Goal: Information Seeking & Learning: Learn about a topic

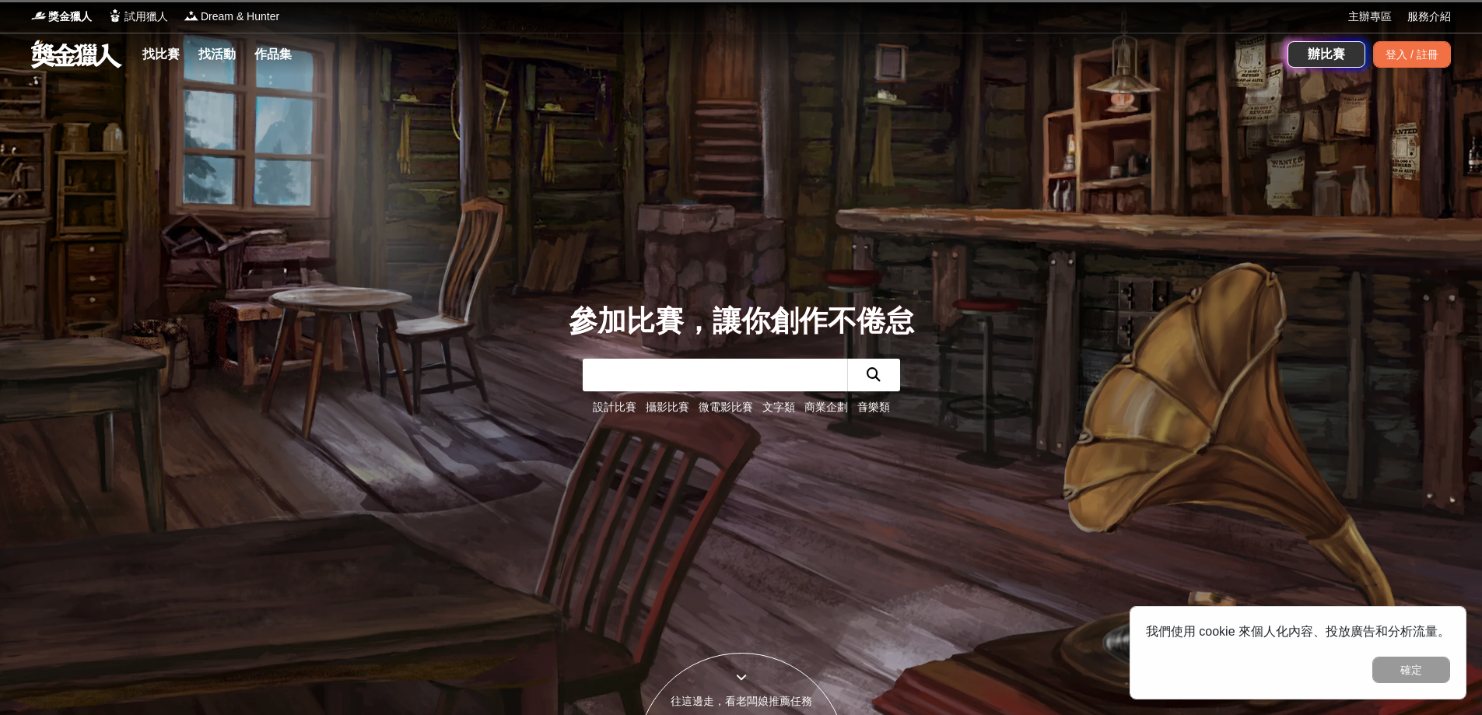
click at [598, 405] on link "設計比賽" at bounding box center [615, 407] width 44 height 12
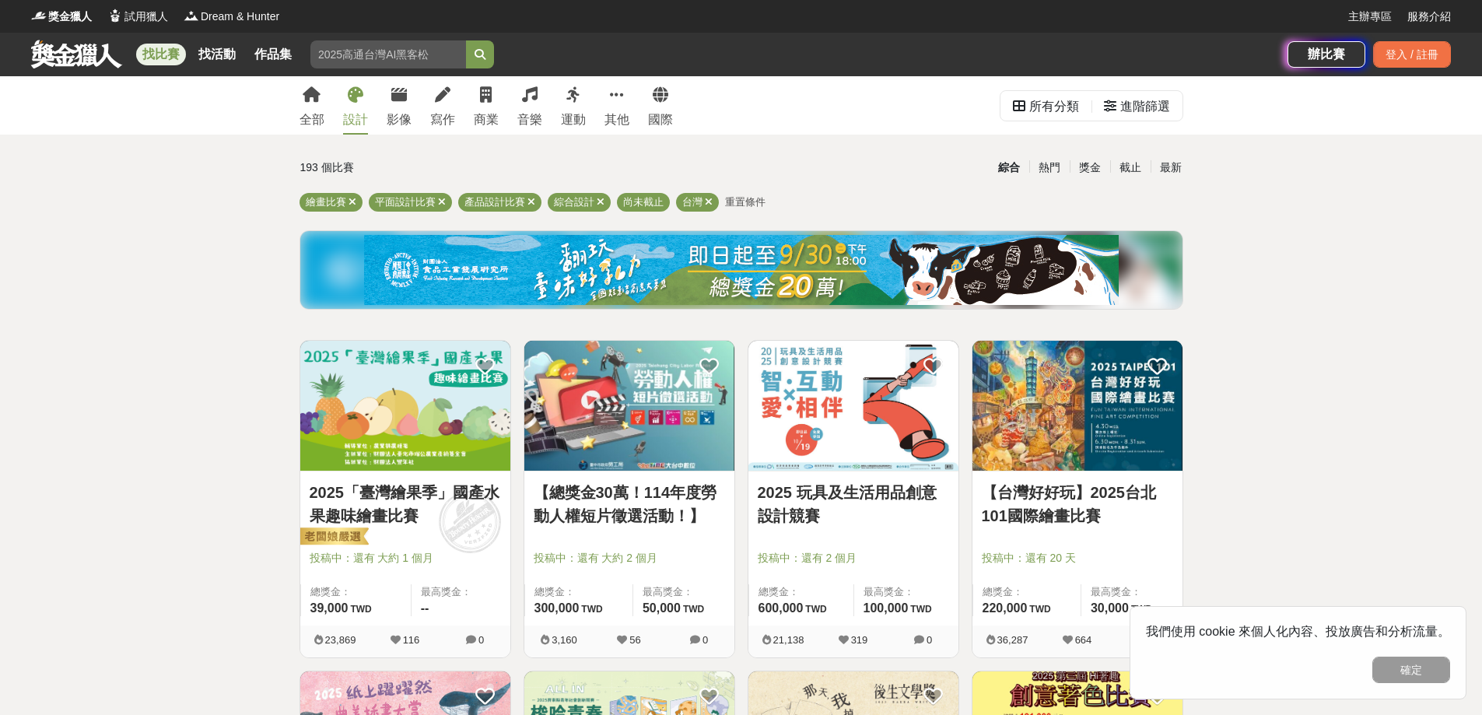
click at [375, 374] on img at bounding box center [405, 406] width 210 height 130
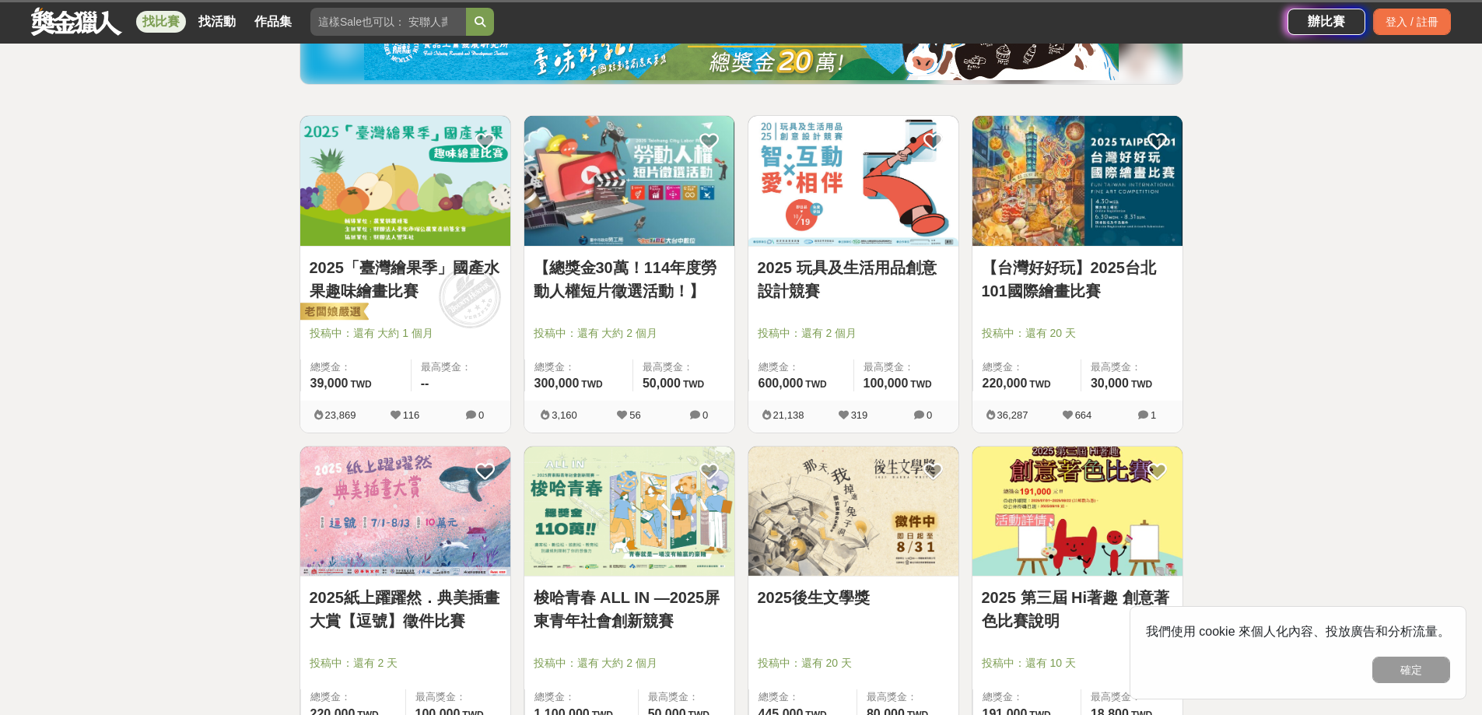
scroll to position [233, 0]
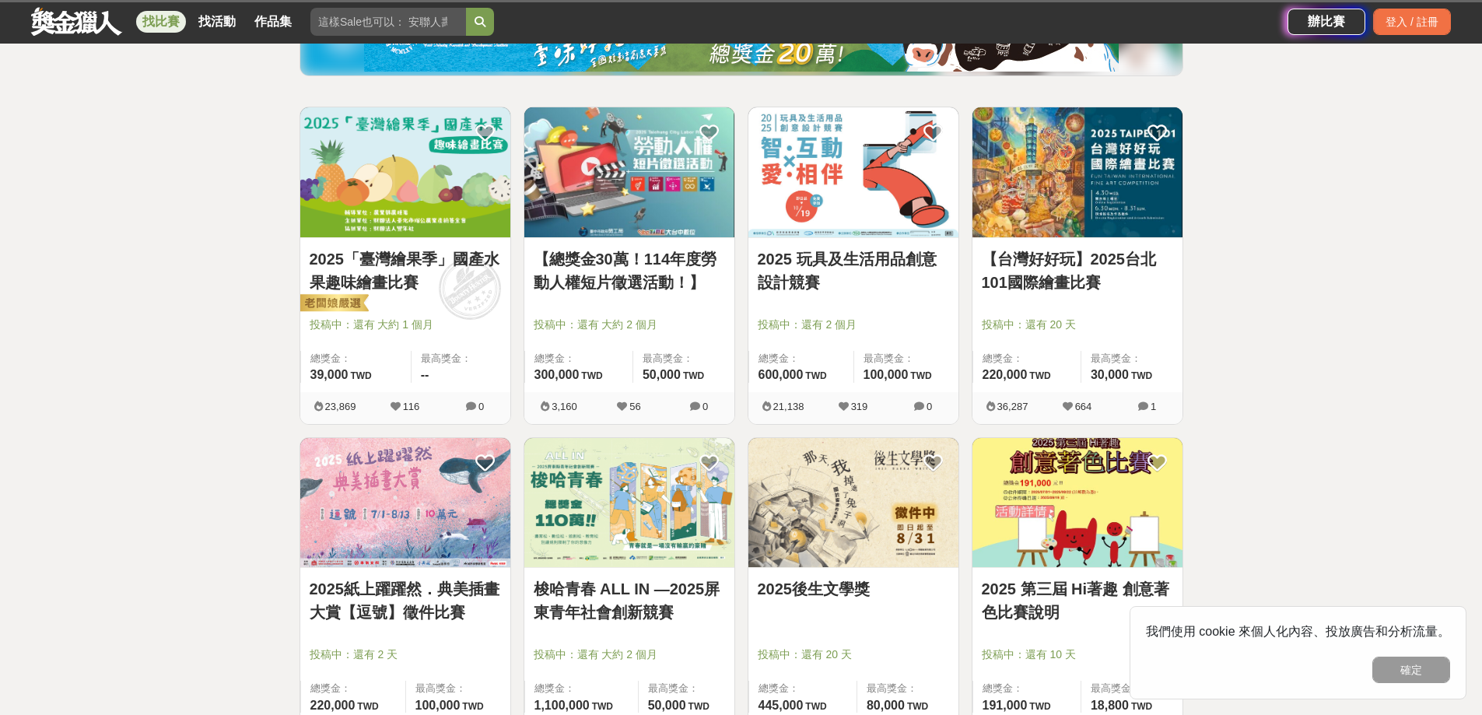
click at [395, 405] on icon at bounding box center [396, 407] width 10 height 10
click at [419, 158] on img at bounding box center [405, 172] width 210 height 130
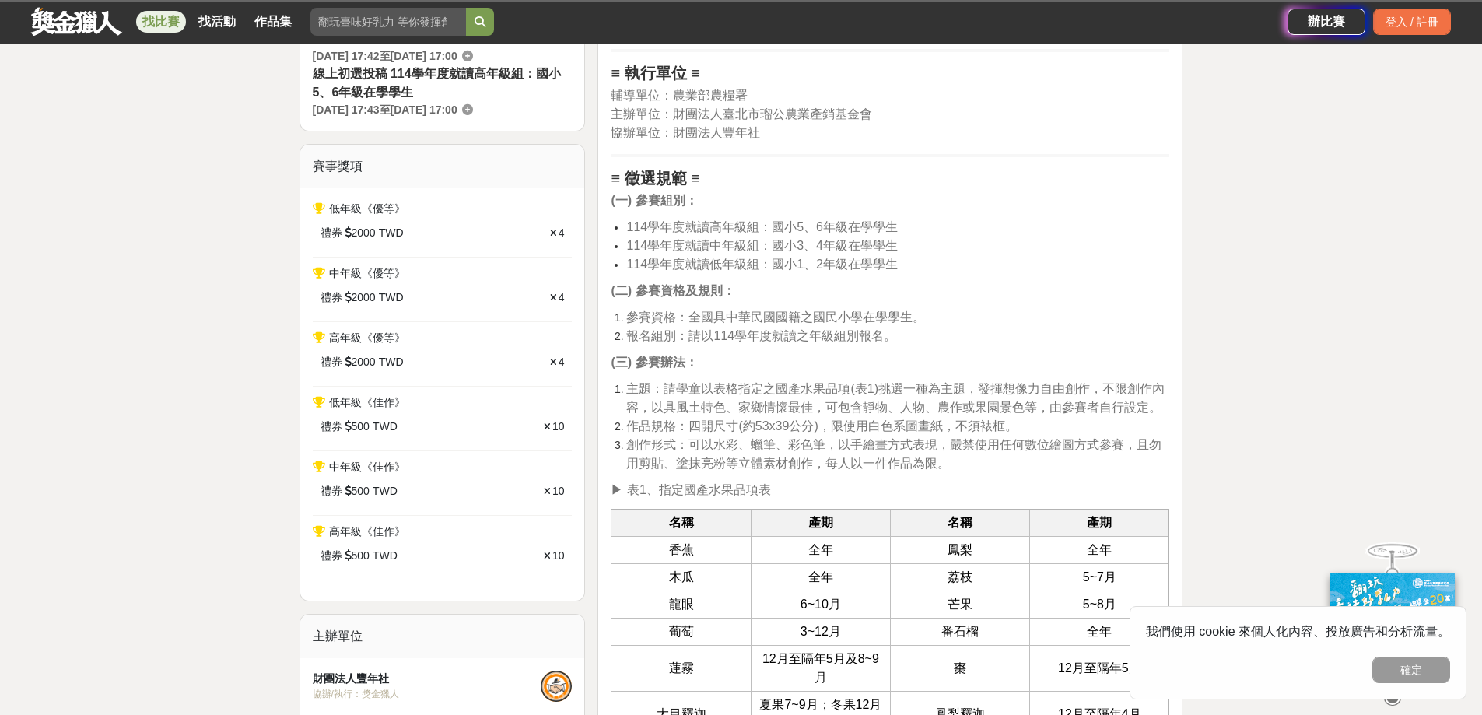
scroll to position [467, 0]
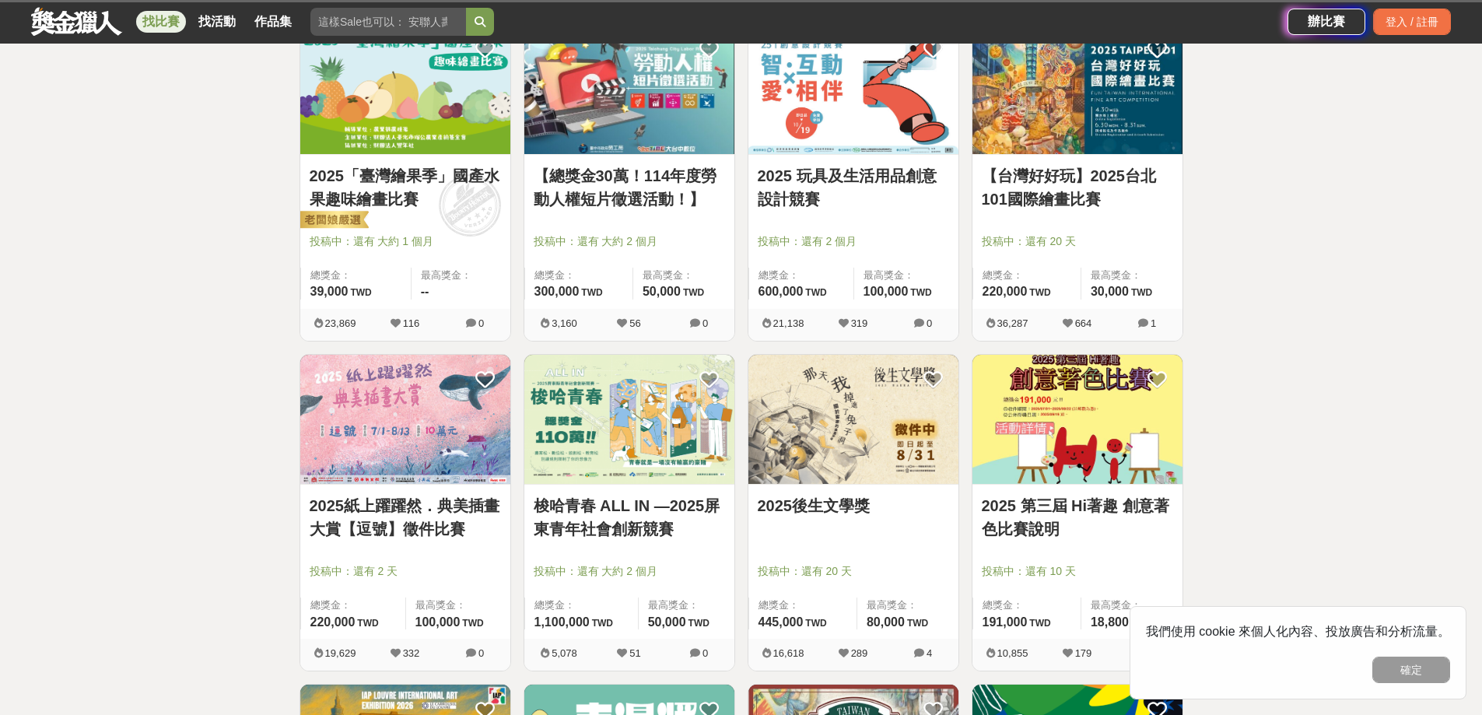
scroll to position [467, 0]
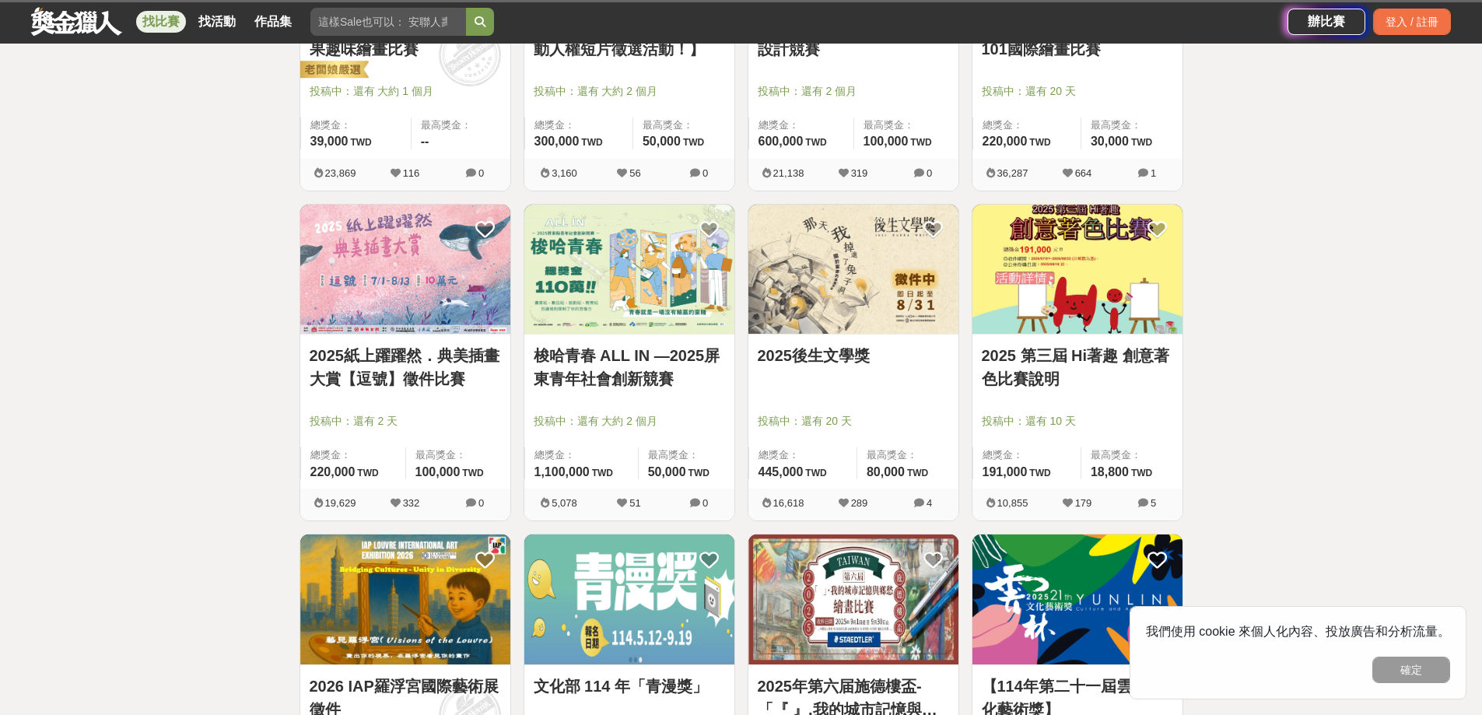
click at [414, 216] on img at bounding box center [405, 270] width 210 height 130
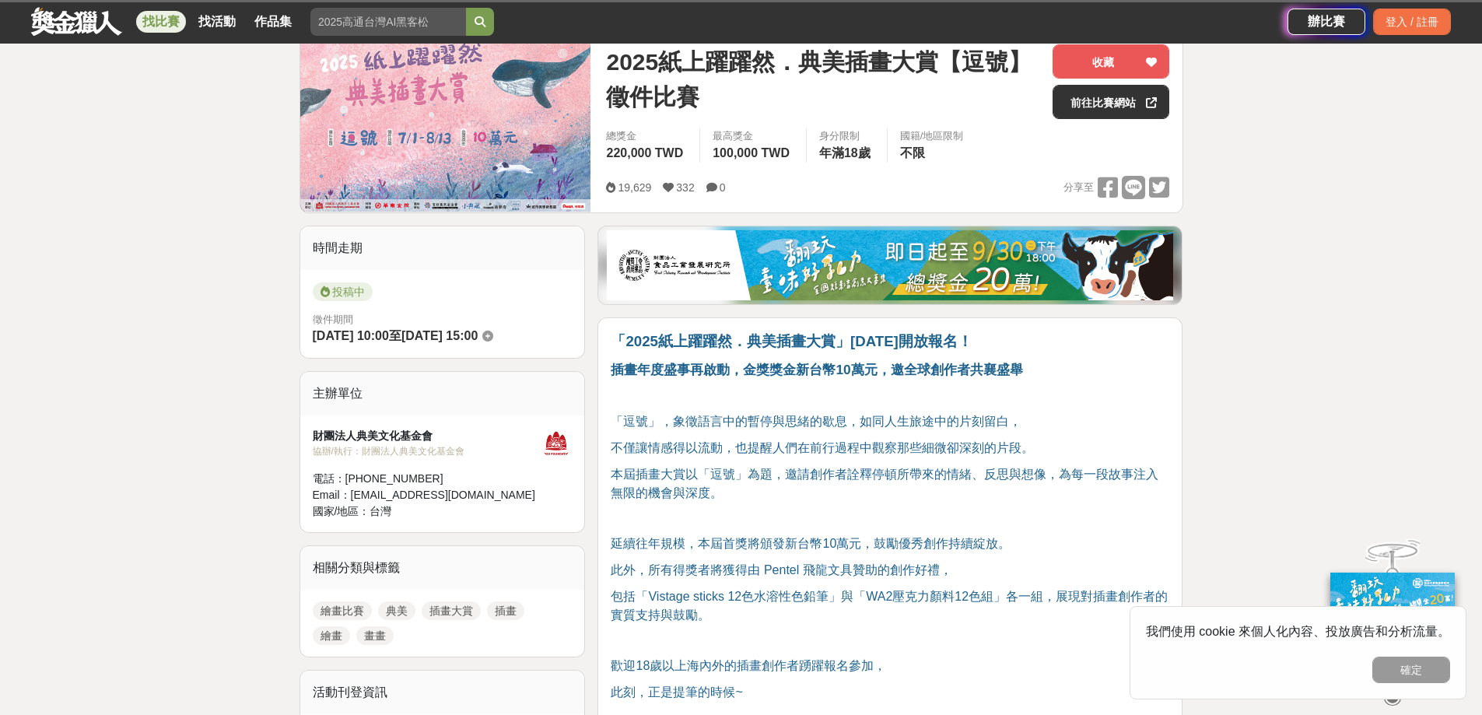
scroll to position [233, 0]
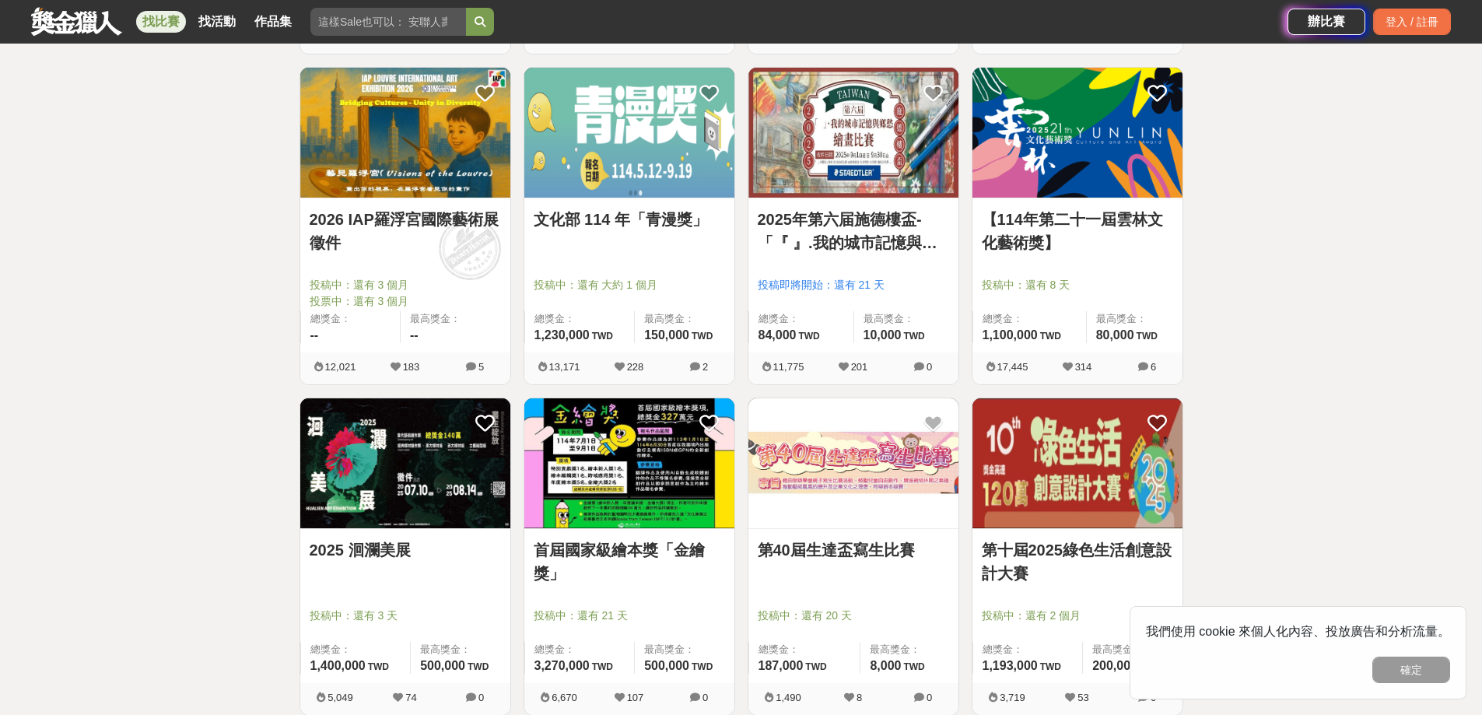
scroll to position [1012, 0]
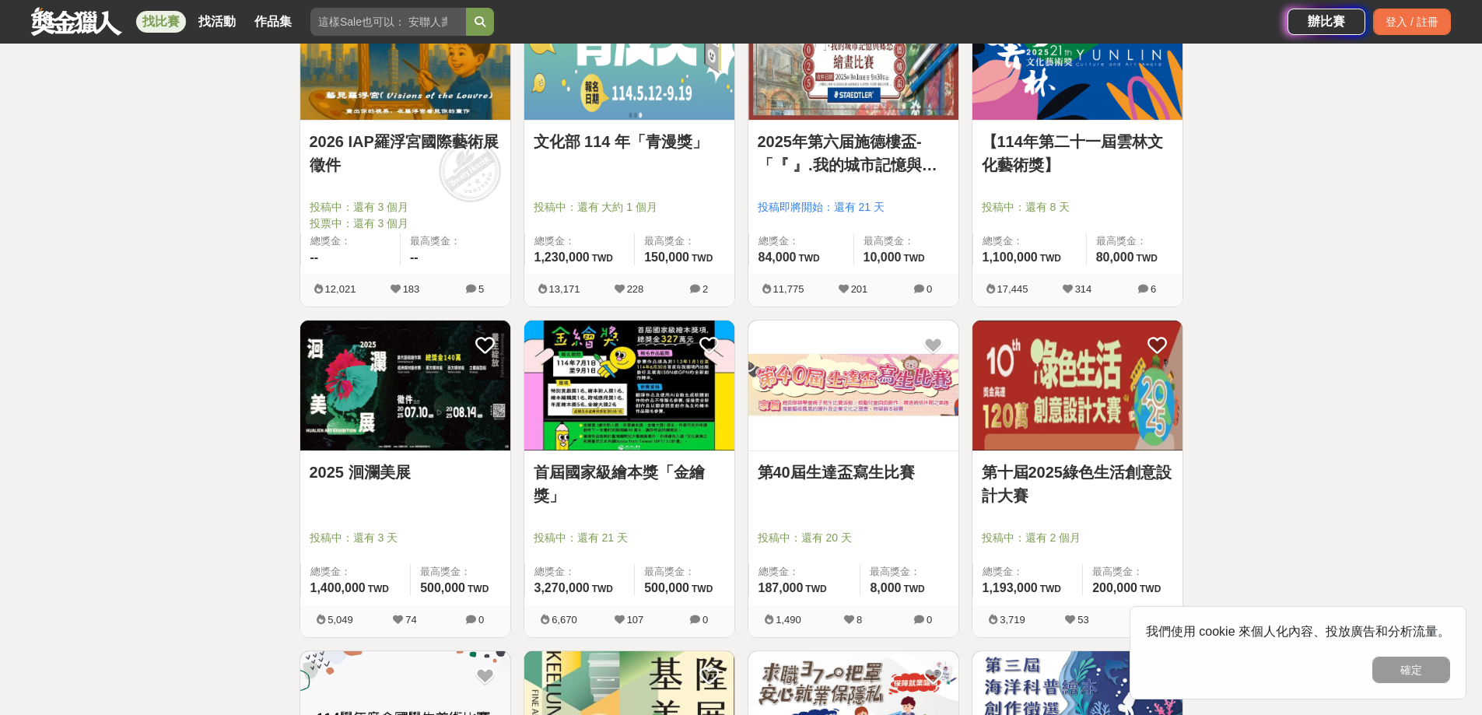
click at [605, 421] on img at bounding box center [629, 386] width 210 height 130
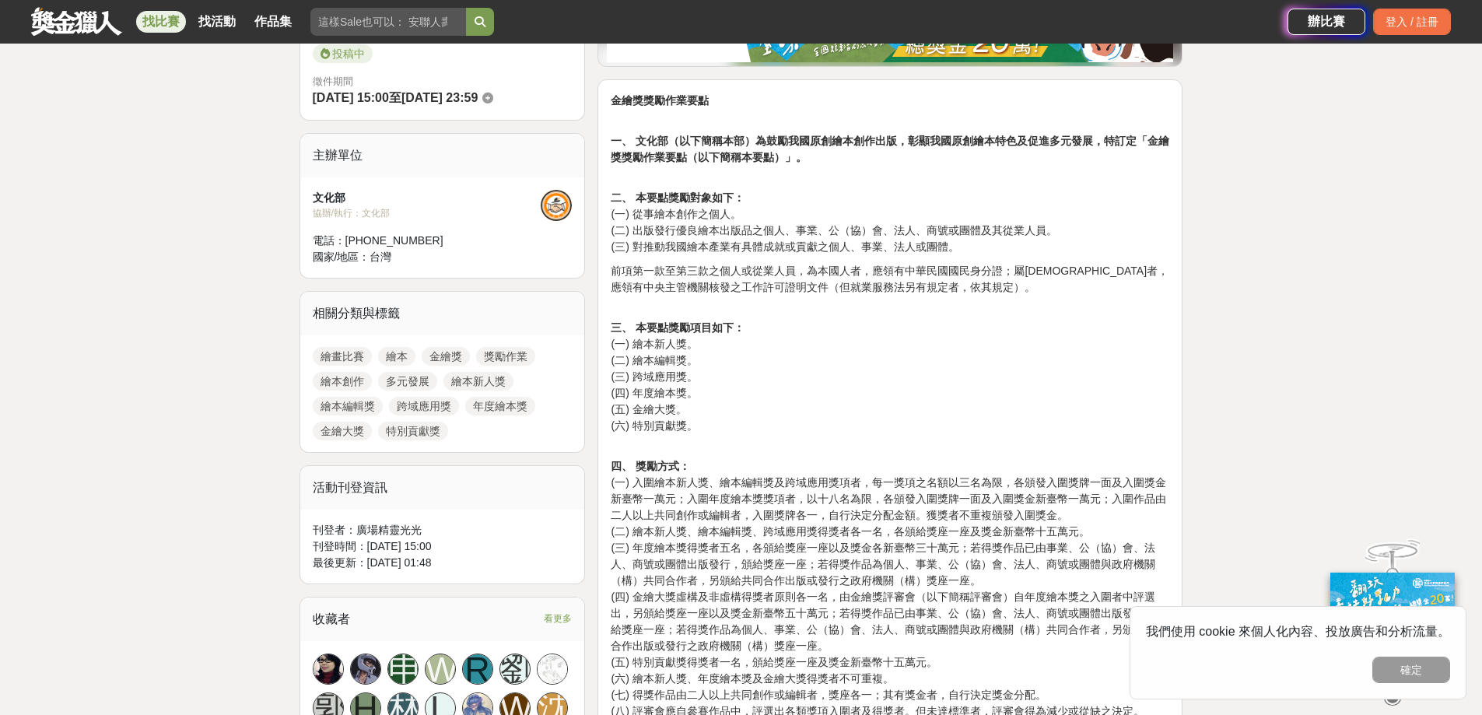
scroll to position [311, 0]
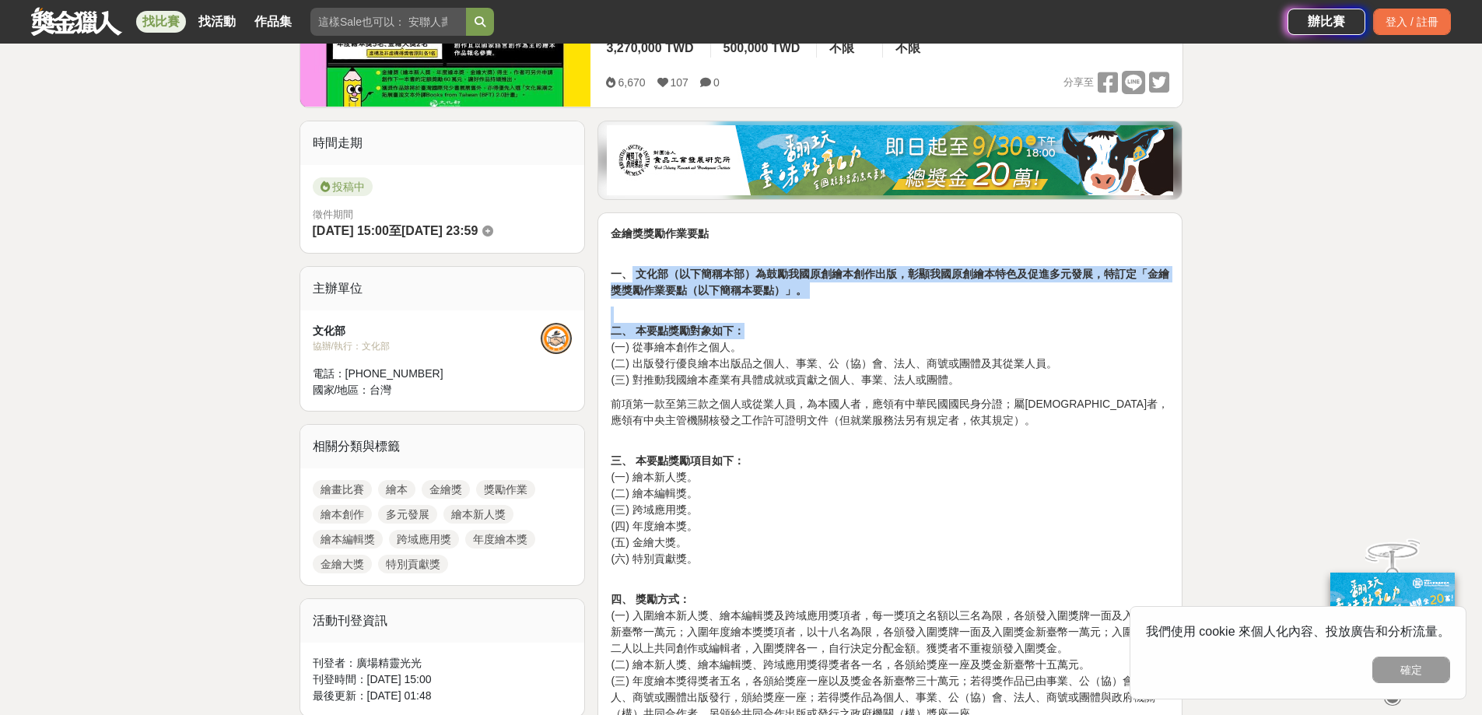
drag, startPoint x: 633, startPoint y: 268, endPoint x: 885, endPoint y: 323, distance: 257.2
click at [651, 326] on strong "二、 本要點獎勵對象如下：" at bounding box center [678, 331] width 134 height 12
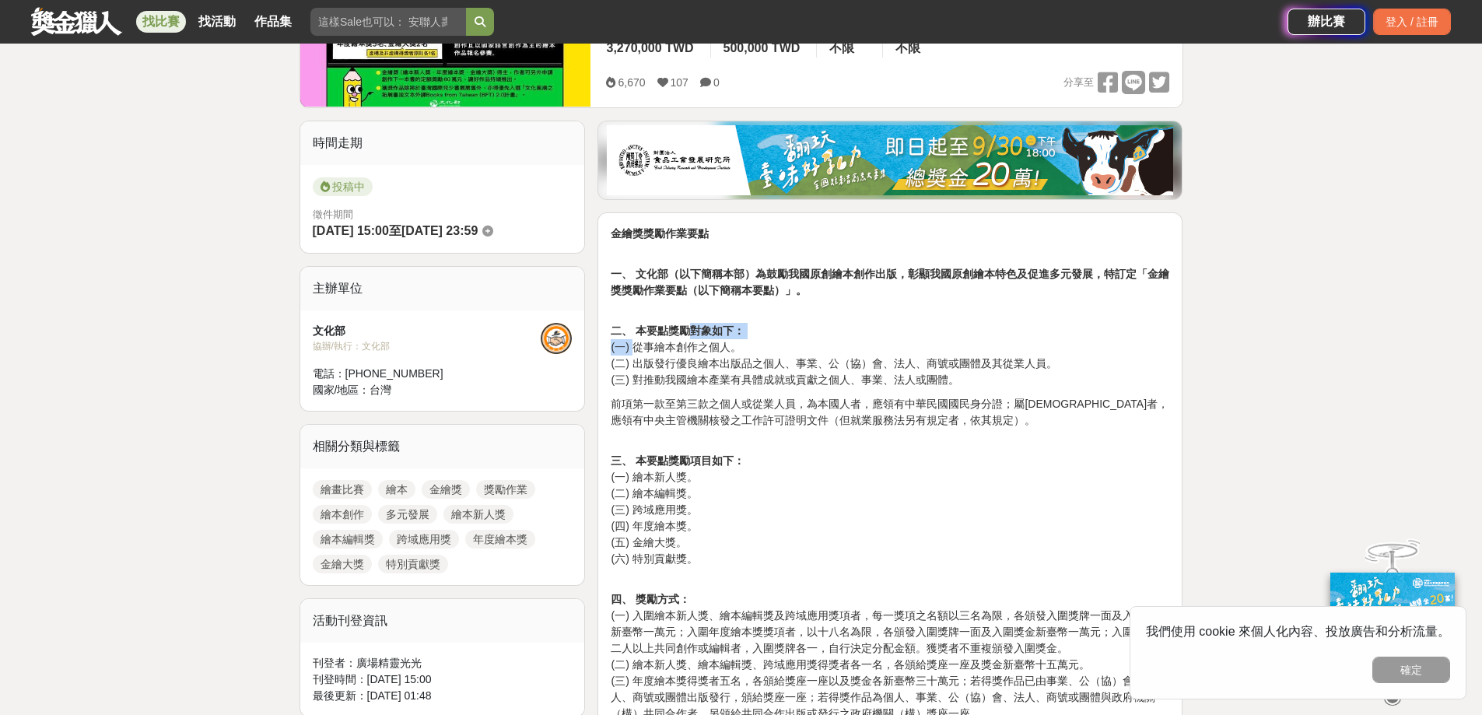
drag, startPoint x: 631, startPoint y: 348, endPoint x: 686, endPoint y: 339, distance: 56.0
click at [686, 339] on p "二、 本要點獎勵對象如下： (一) 從事繪本創作之個人。 (二) 出版發行優良繪本出版品之個人、事業、公（協）會、法人、商號或團體及其從業人員。 (三) 對推…" at bounding box center [890, 348] width 559 height 82
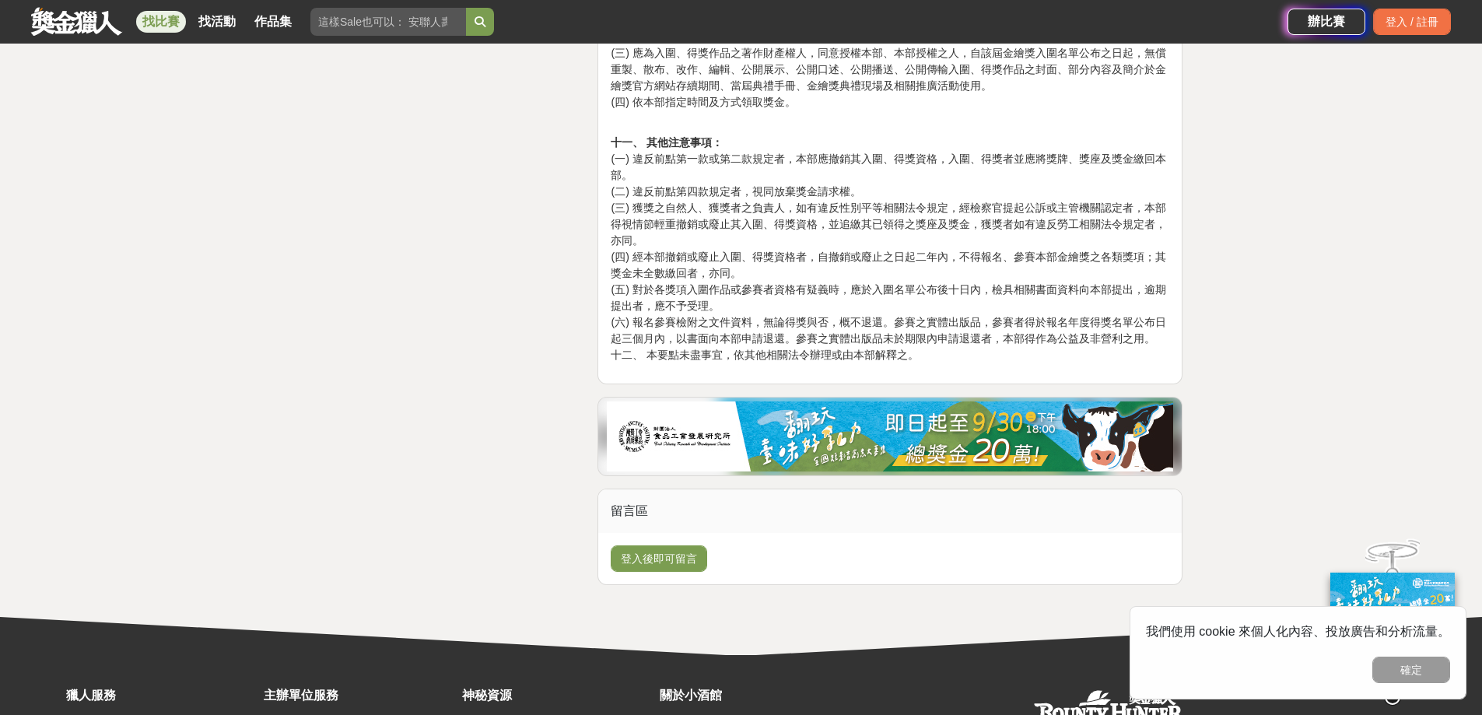
scroll to position [2801, 0]
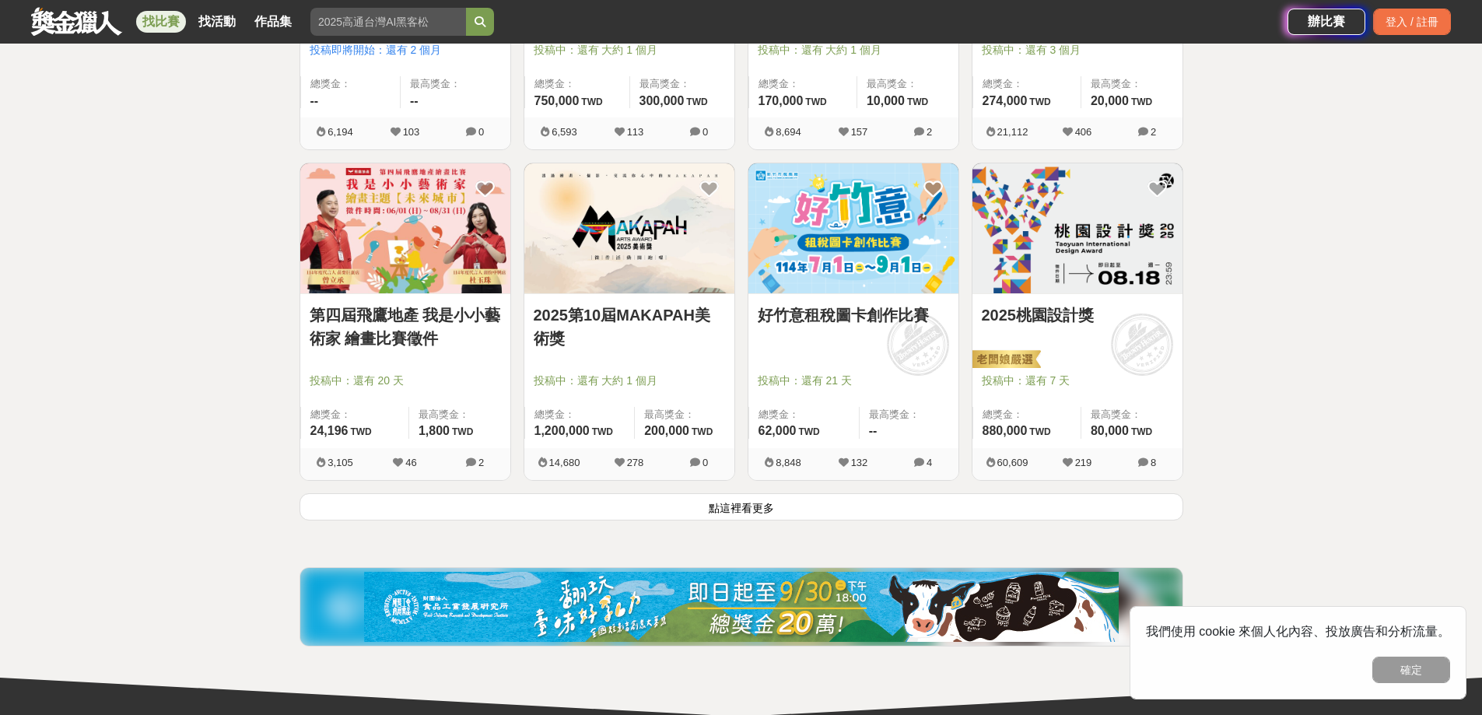
scroll to position [1868, 0]
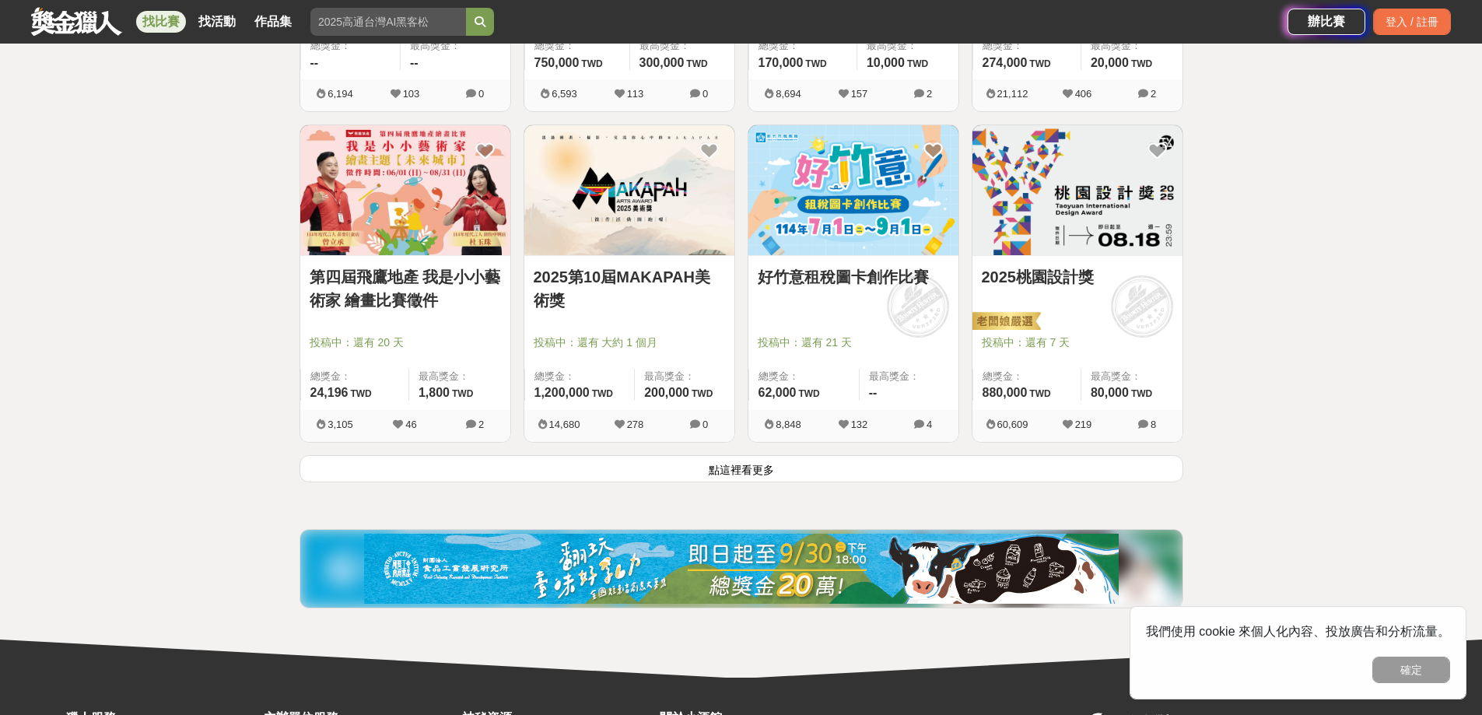
click at [845, 472] on button "點這裡看更多" at bounding box center [742, 468] width 884 height 27
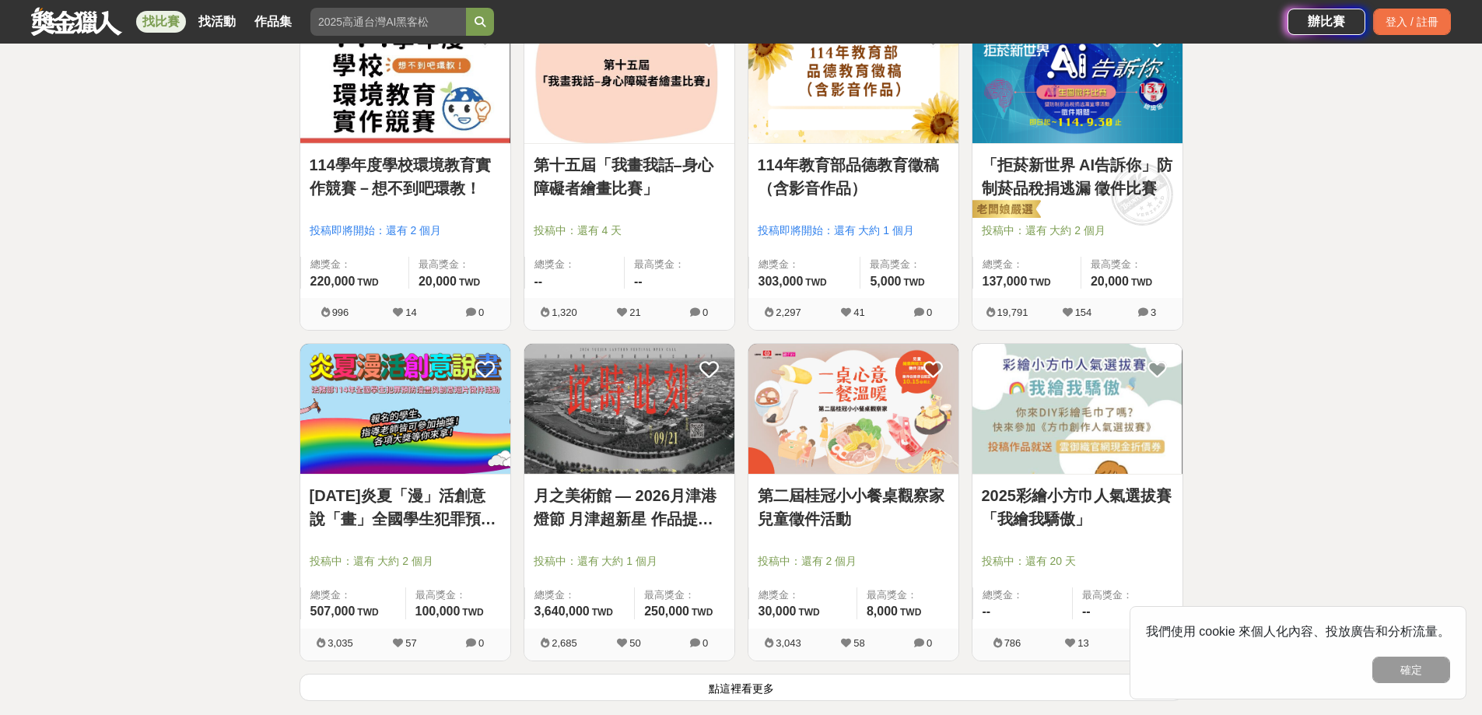
scroll to position [3657, 0]
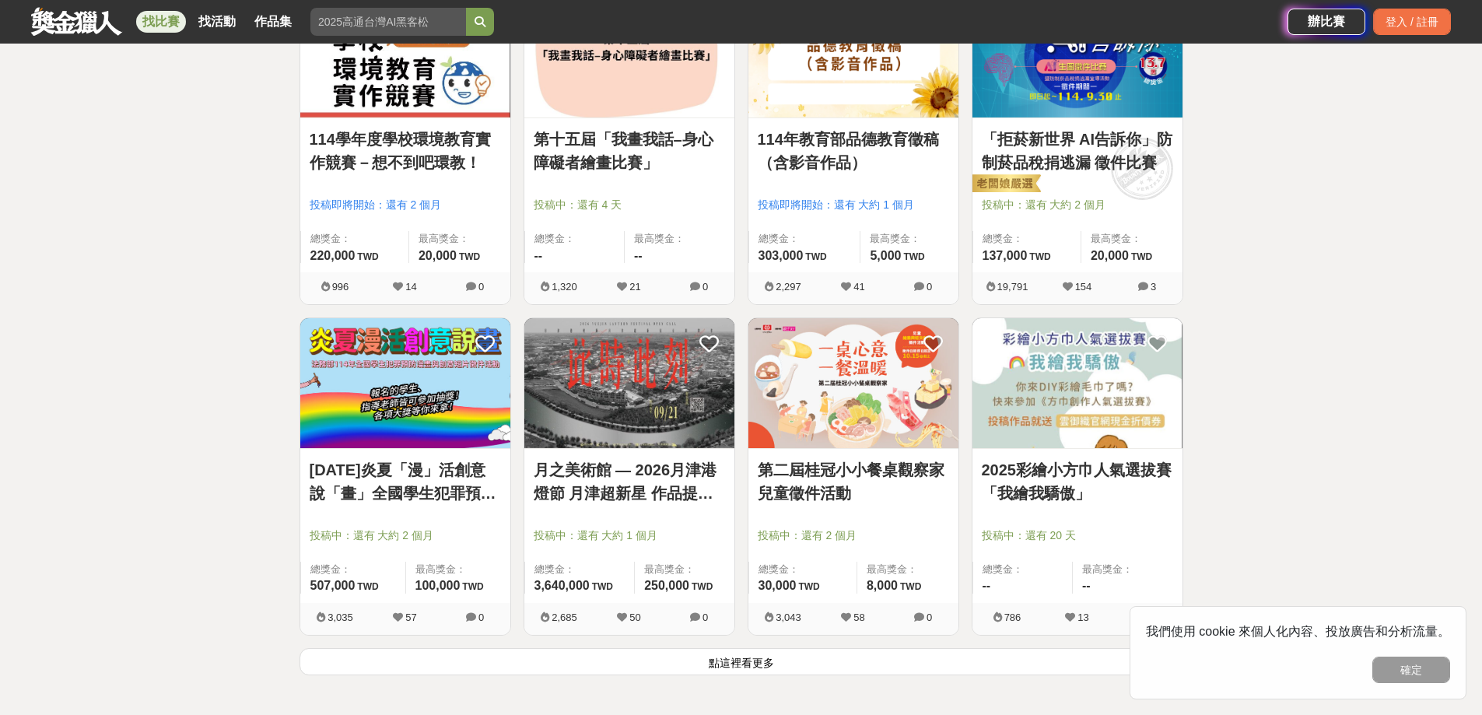
click at [1482, 8] on div "找比賽 找活動 作品集 辦比賽 登入 / 註冊" at bounding box center [741, 22] width 1482 height 44
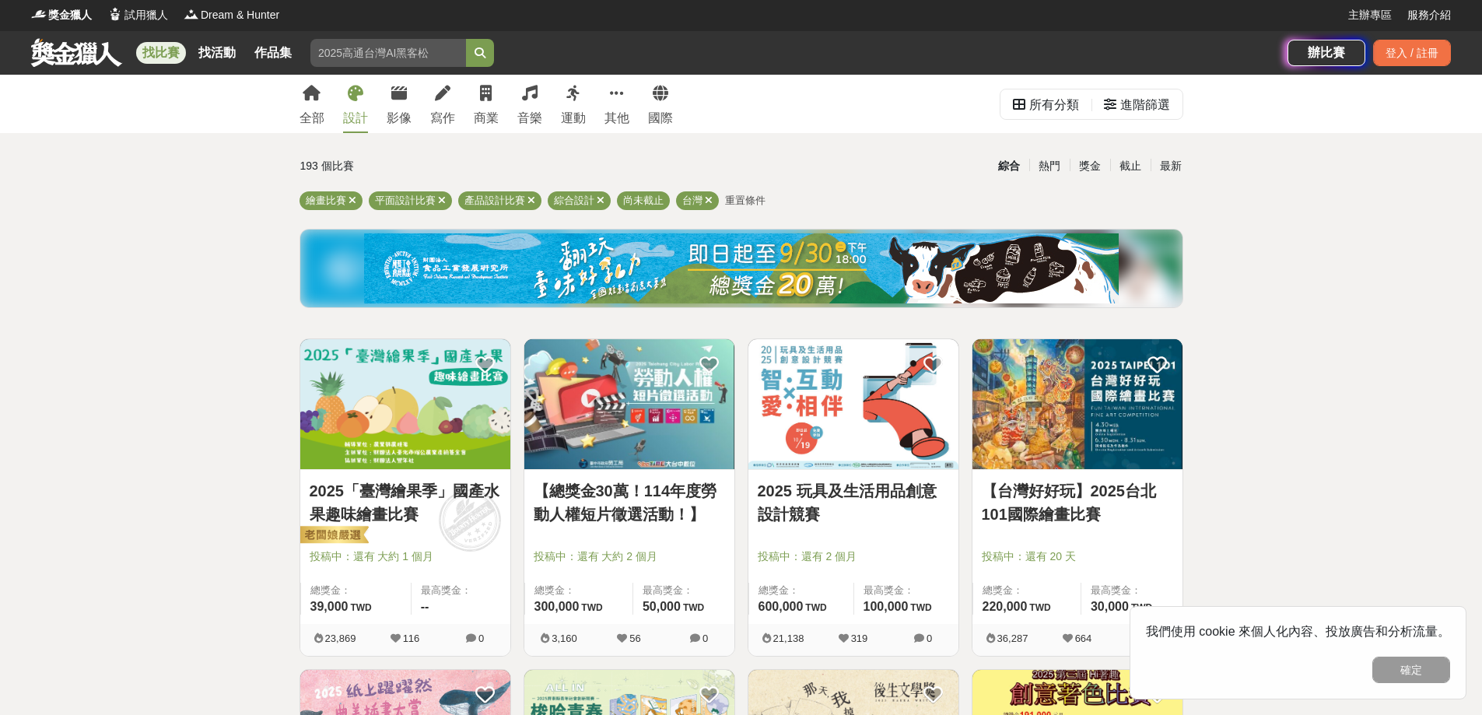
scroll to position [0, 0]
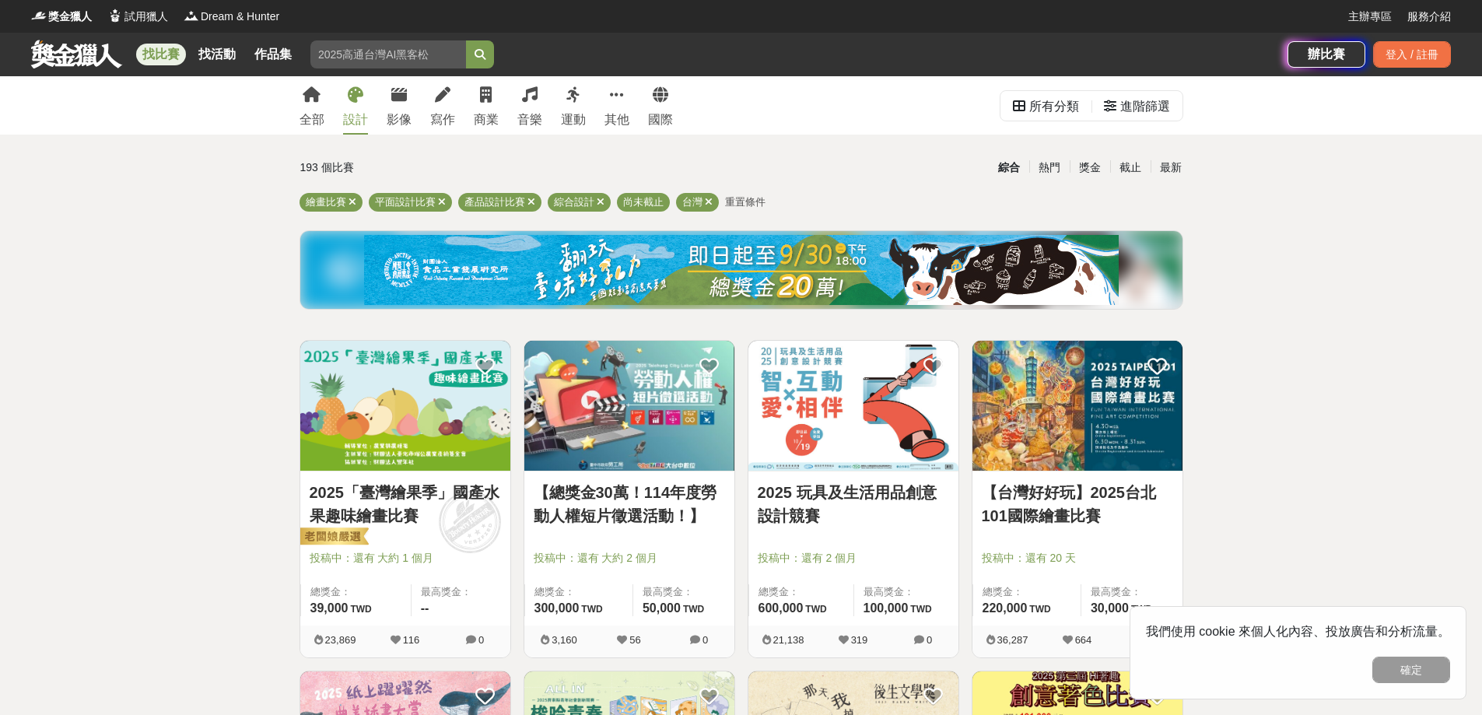
click at [296, 103] on div "全部 設計 影像 寫作 商業 音樂 運動 其他 國際" at bounding box center [486, 105] width 392 height 58
click at [305, 103] on link "全部" at bounding box center [312, 105] width 25 height 58
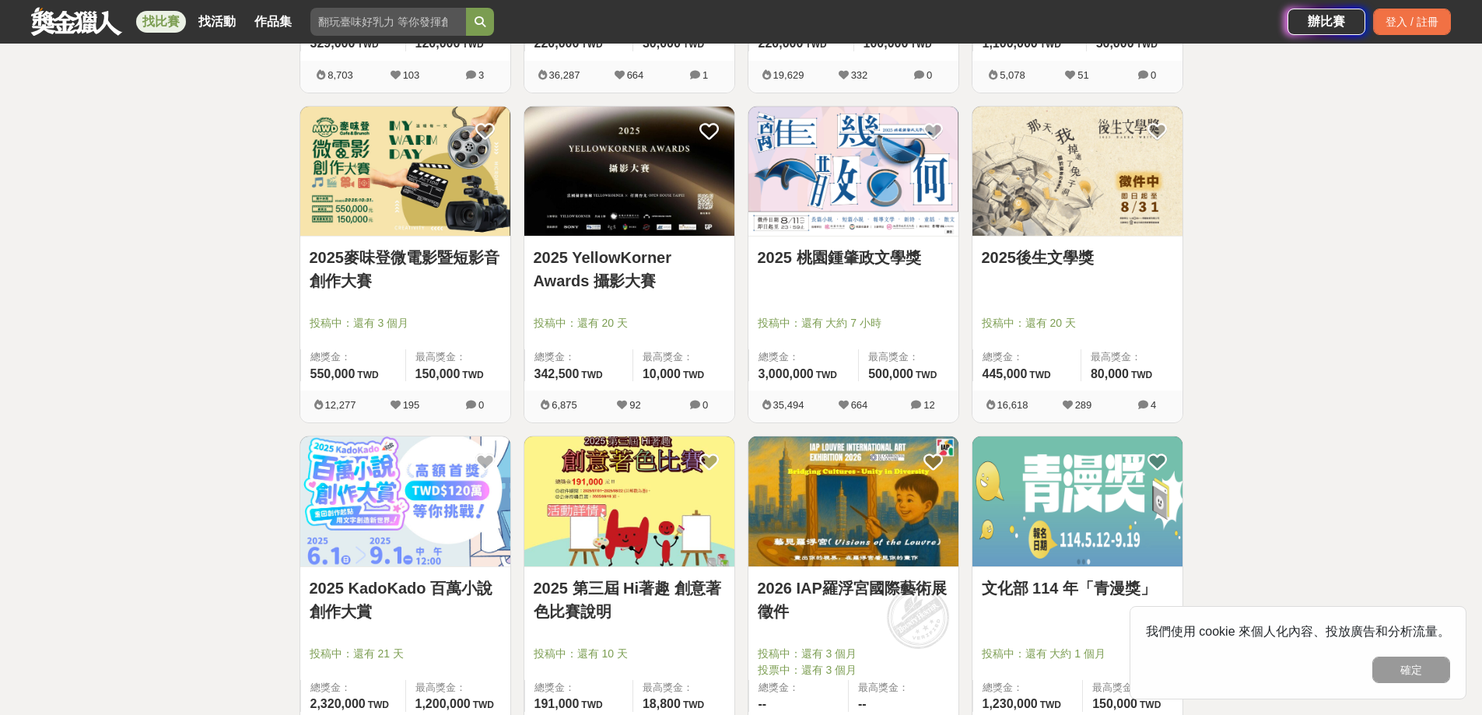
scroll to position [1634, 0]
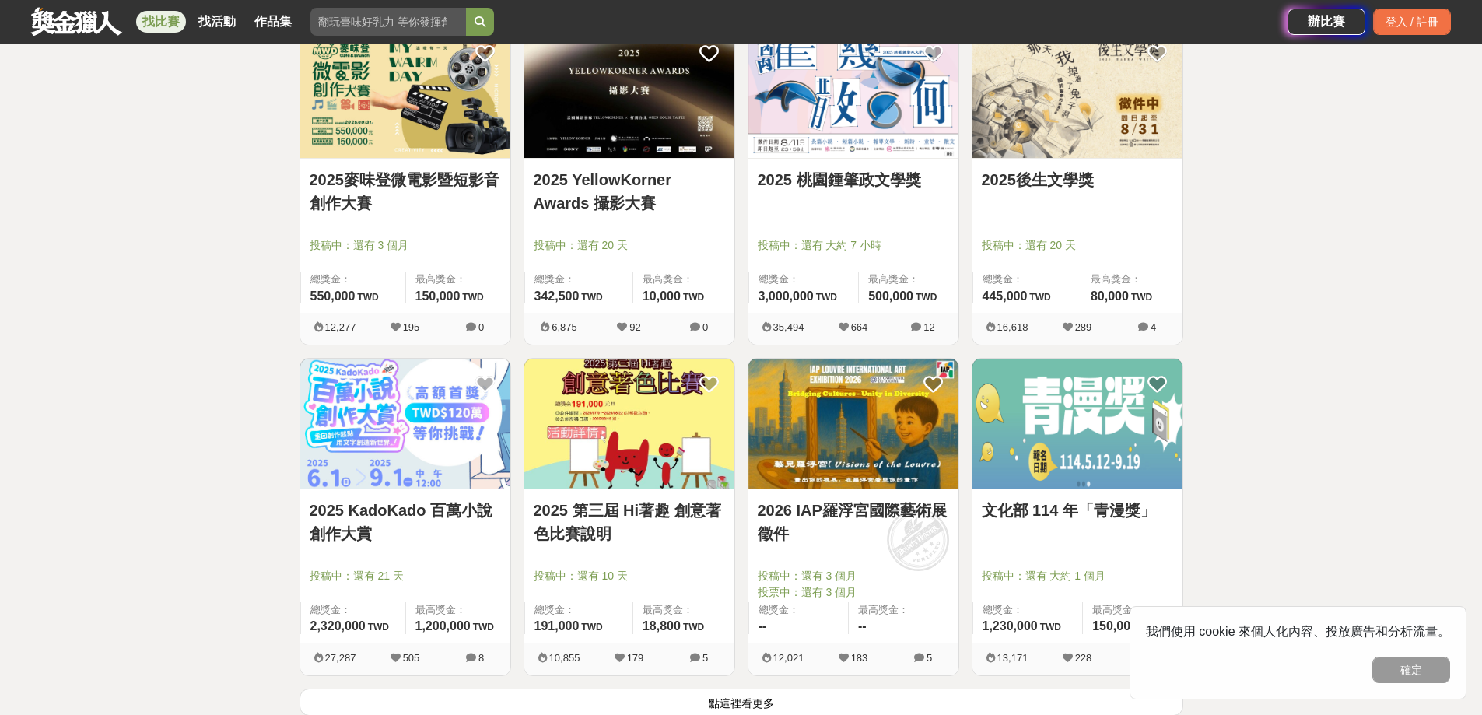
click at [570, 436] on img at bounding box center [629, 424] width 210 height 130
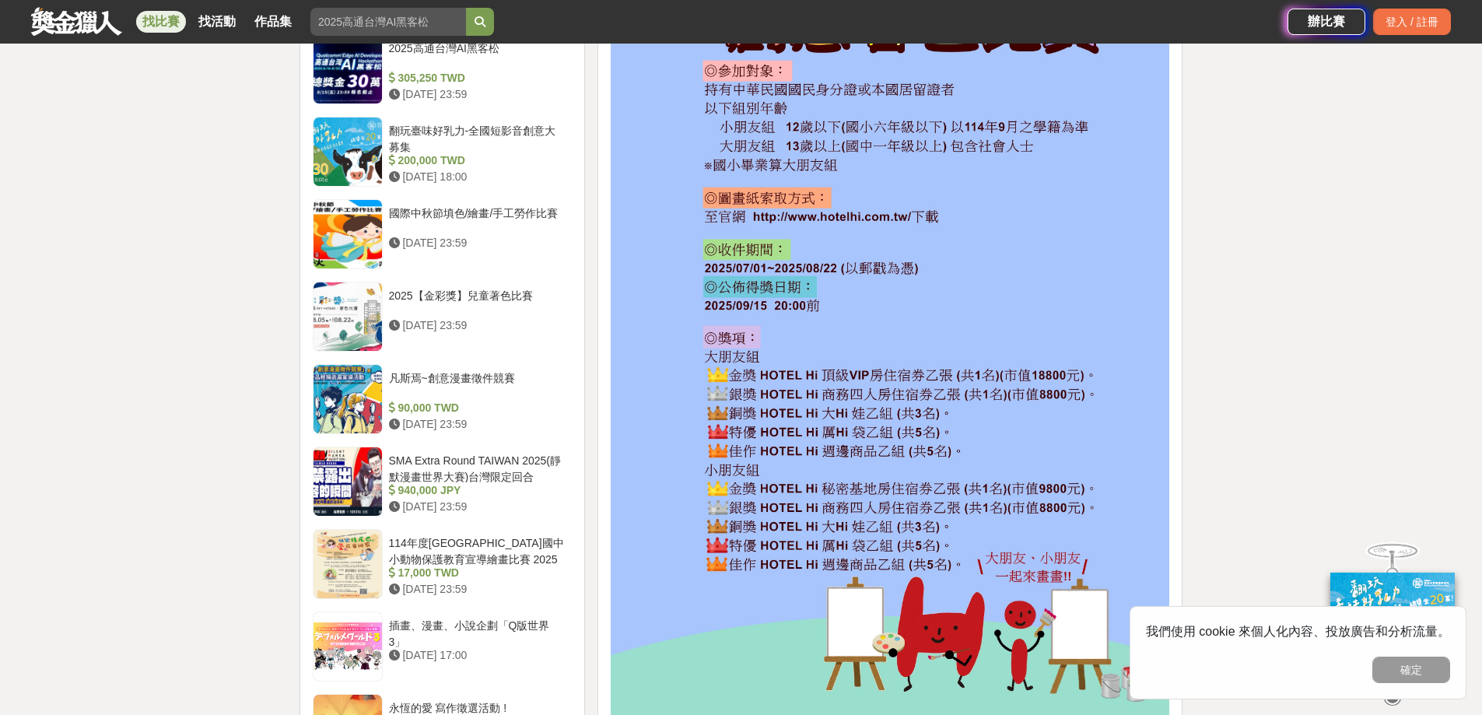
scroll to position [1401, 0]
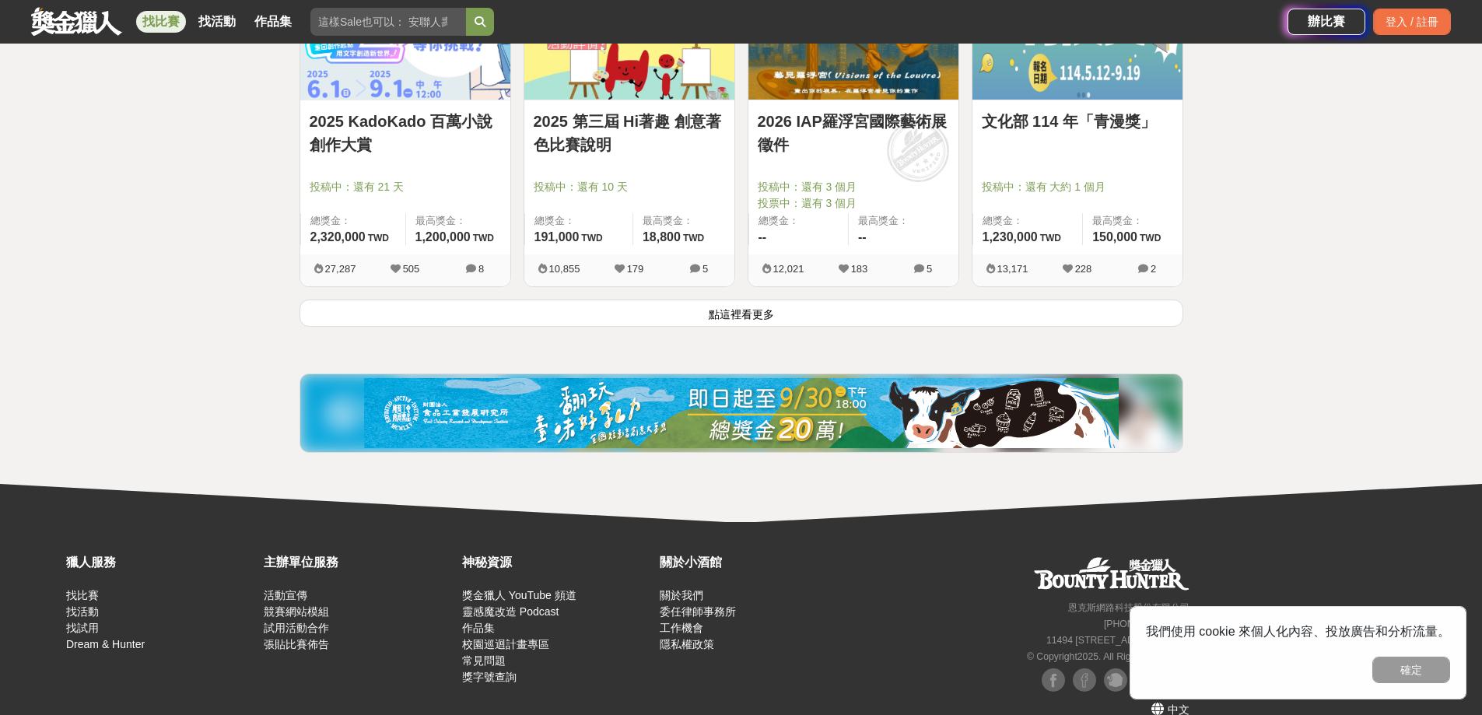
scroll to position [1868, 0]
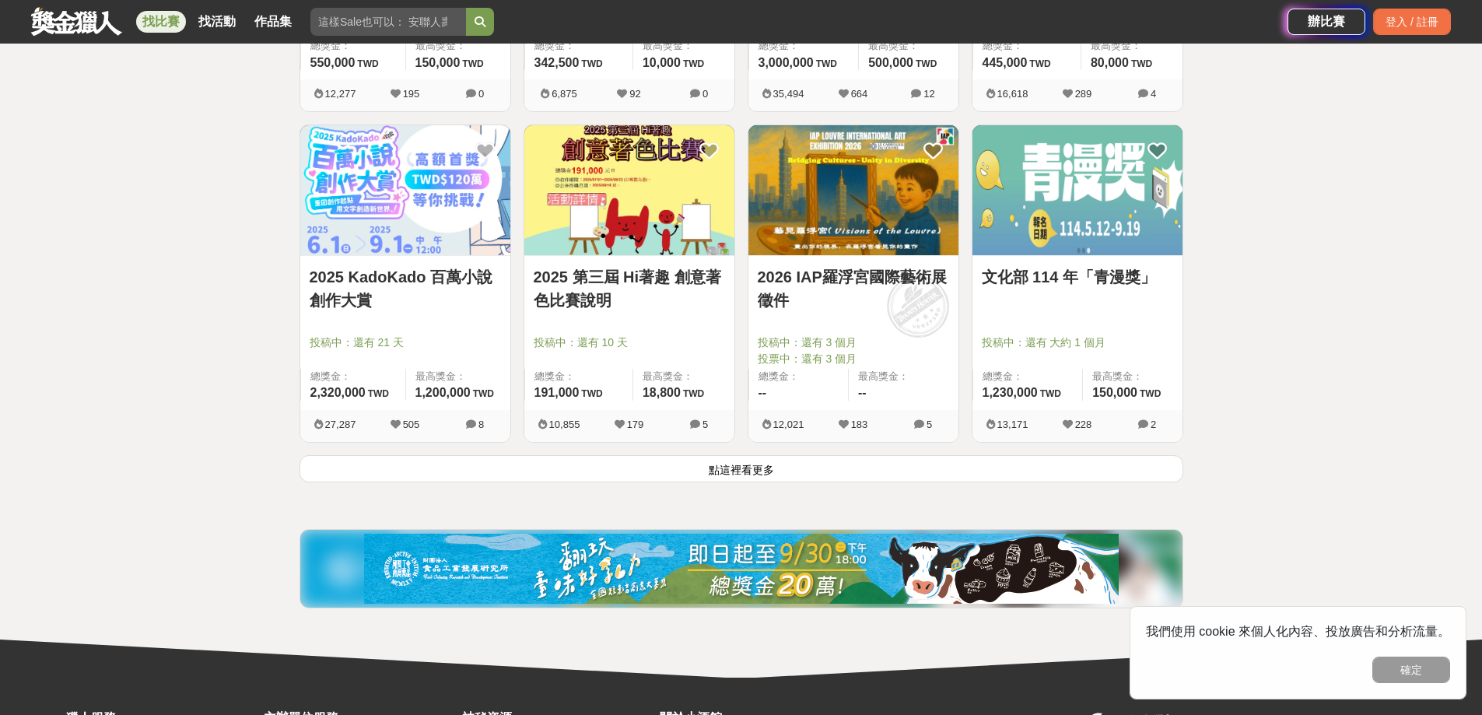
click at [751, 462] on button "點這裡看更多" at bounding box center [742, 468] width 884 height 27
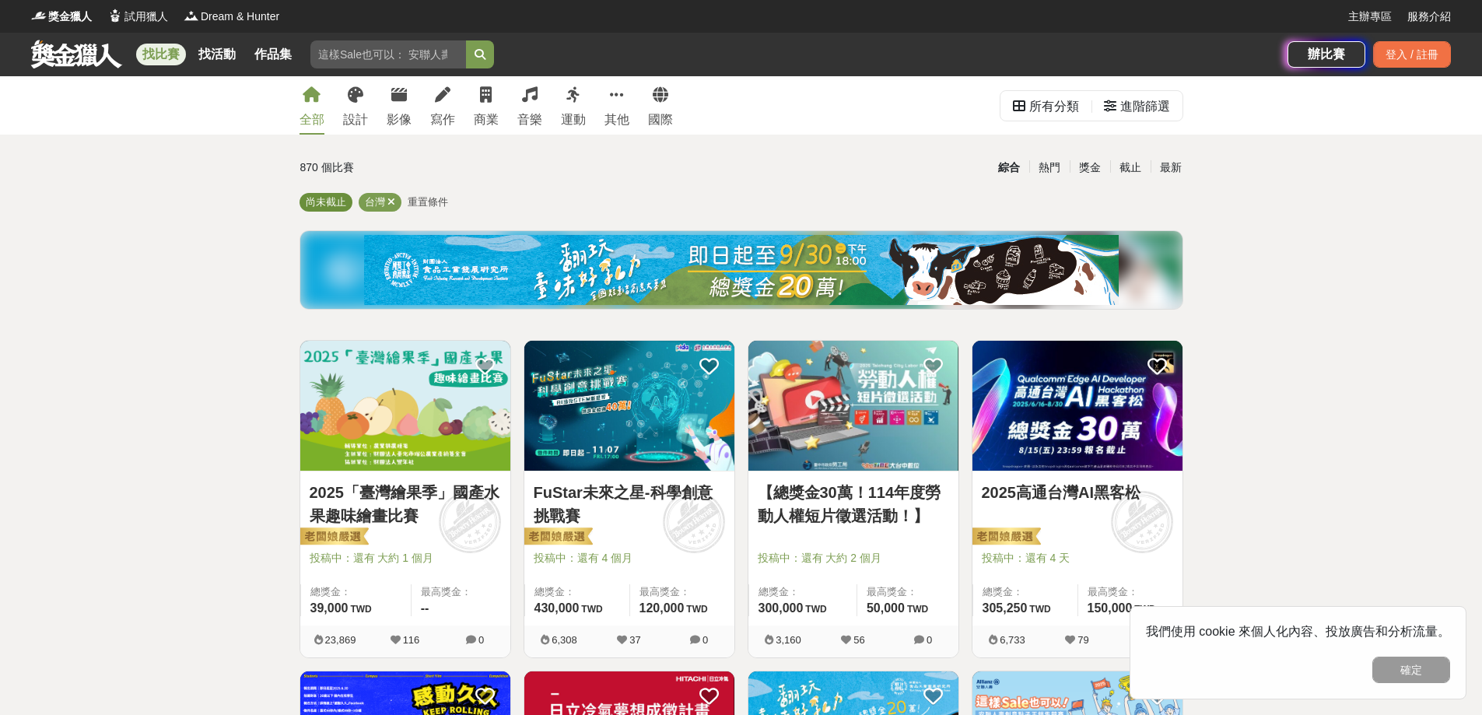
click at [335, 197] on span "尚未截止" at bounding box center [326, 202] width 40 height 12
click at [335, 206] on span "尚未截止" at bounding box center [326, 202] width 40 height 12
click at [612, 117] on div "其他" at bounding box center [617, 120] width 25 height 19
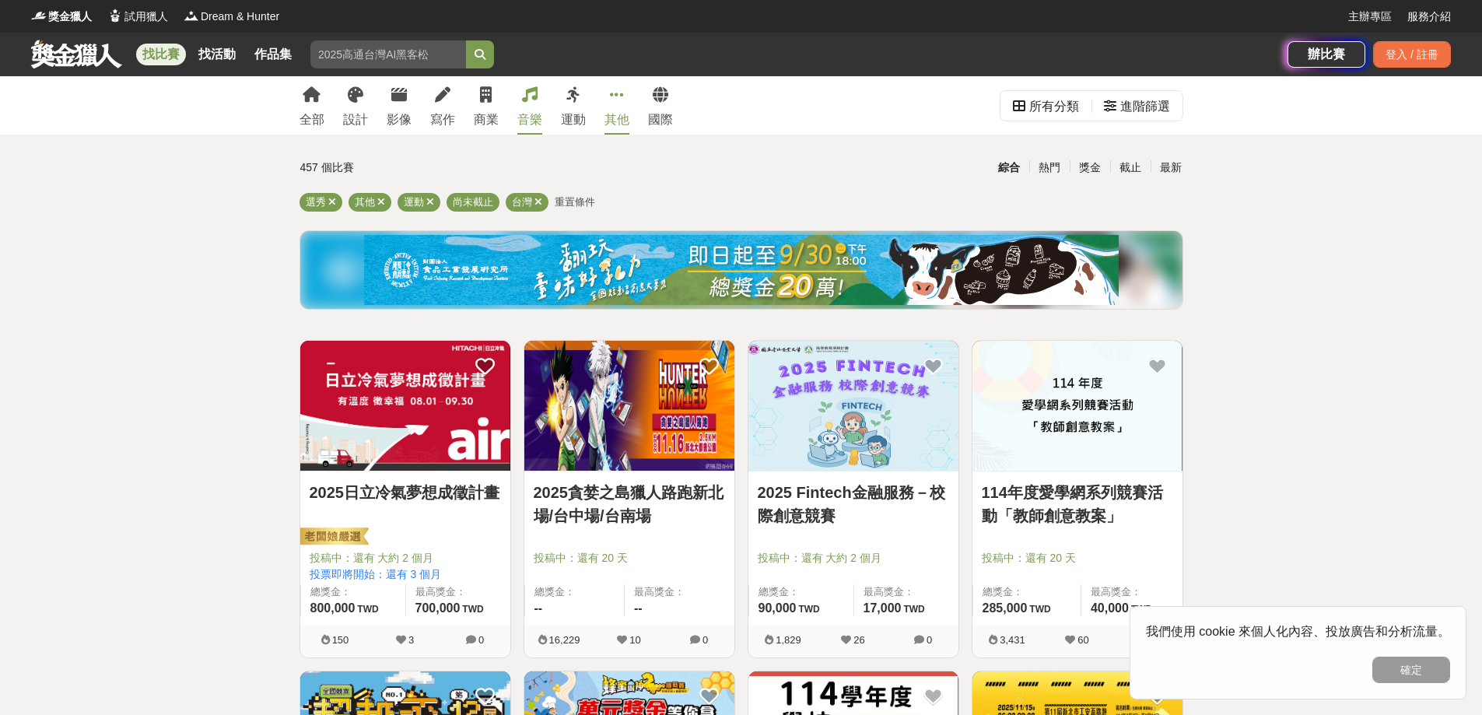
click at [534, 114] on div "音樂" at bounding box center [529, 120] width 25 height 19
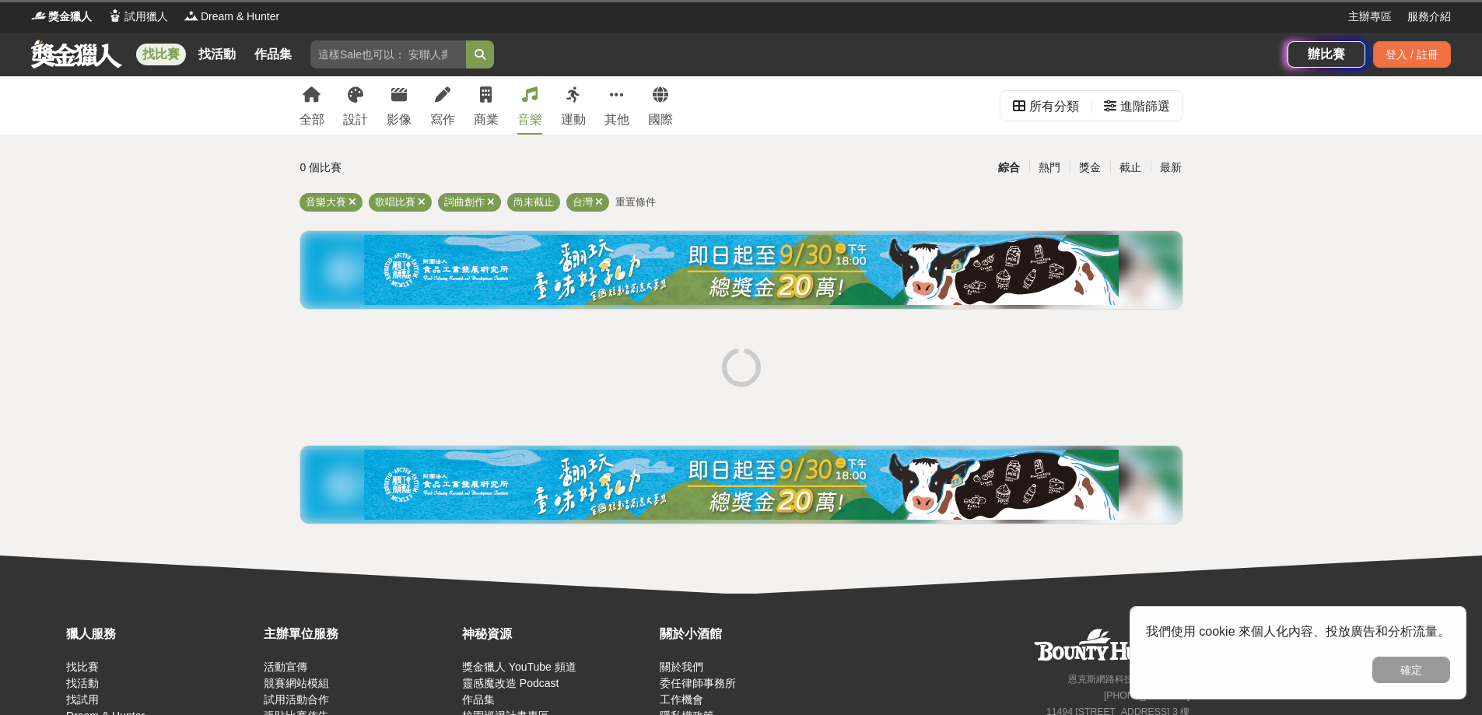
click at [534, 114] on div "音樂" at bounding box center [529, 120] width 25 height 19
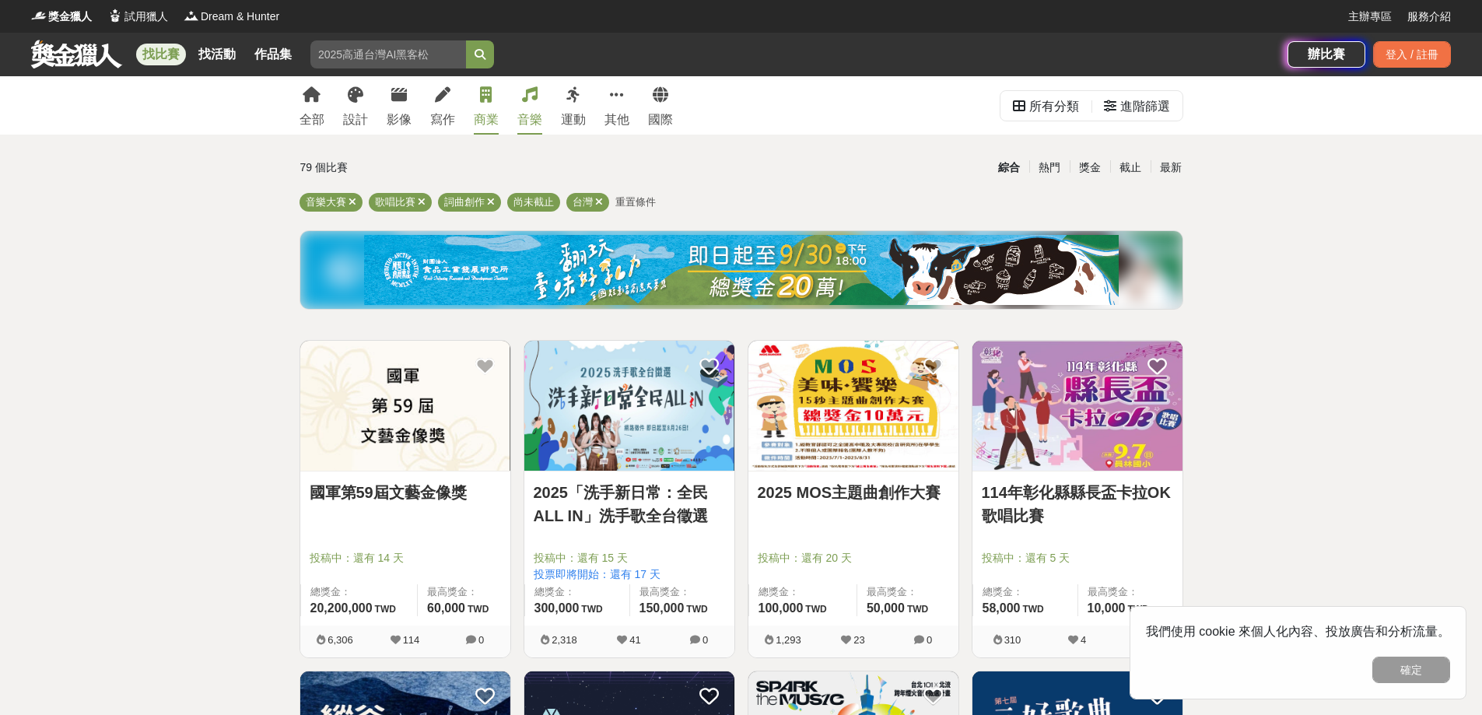
click at [476, 124] on div "商業" at bounding box center [486, 120] width 25 height 19
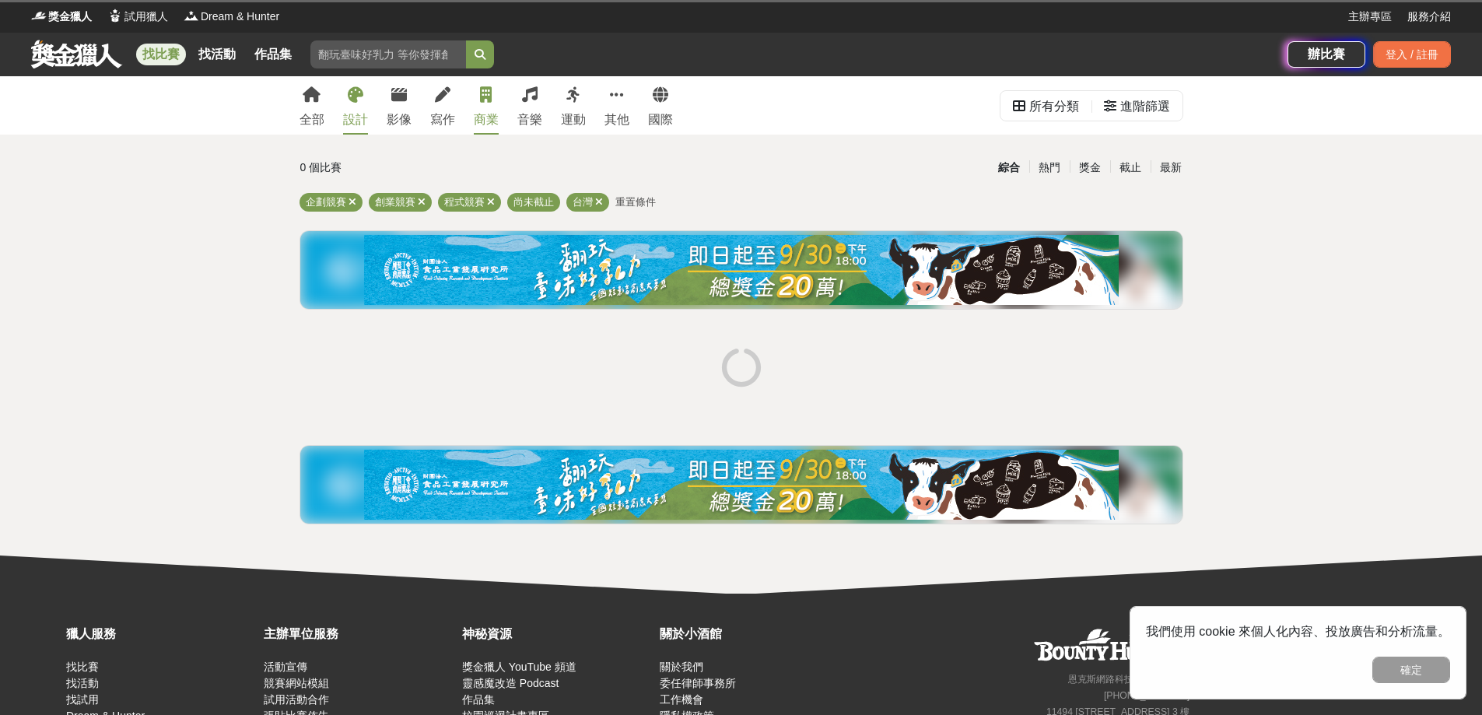
click at [353, 120] on div "設計" at bounding box center [355, 120] width 25 height 19
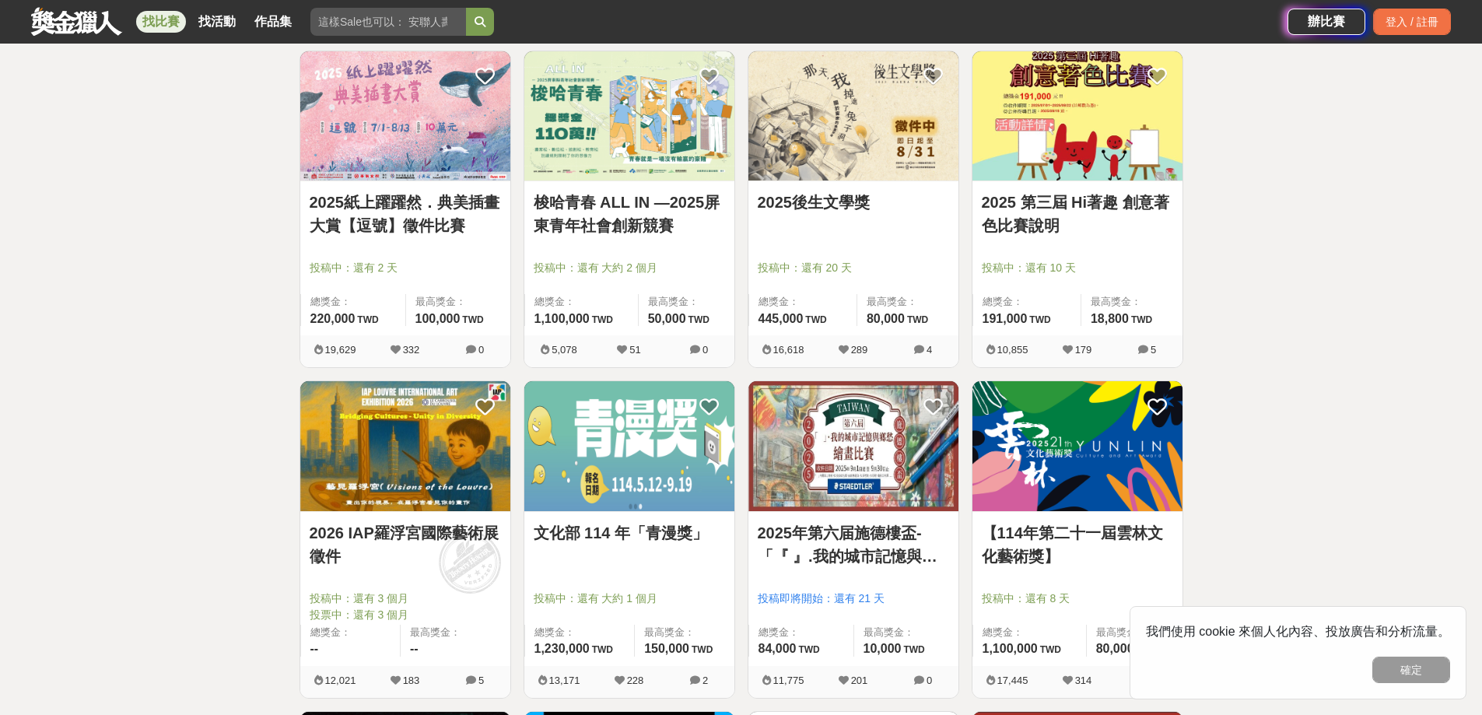
scroll to position [623, 0]
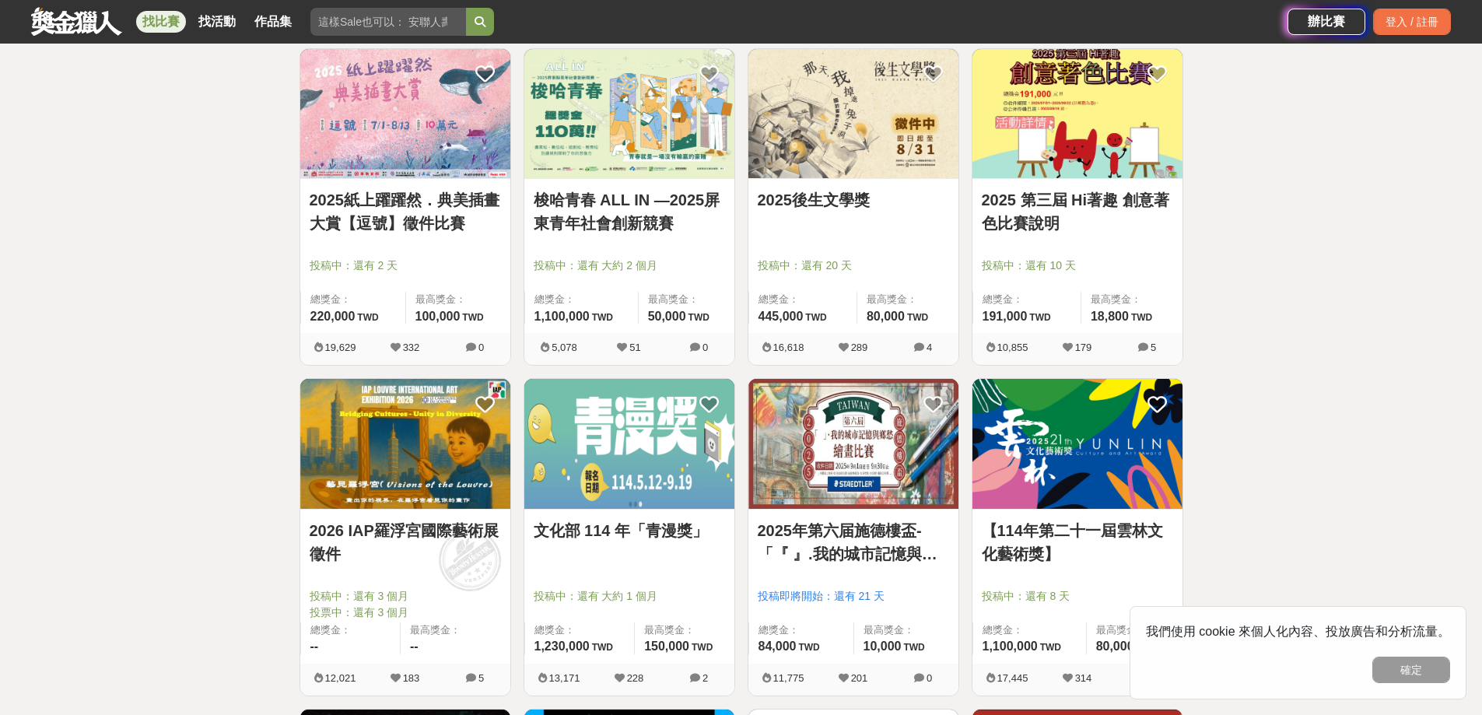
click at [896, 467] on img at bounding box center [854, 444] width 210 height 130
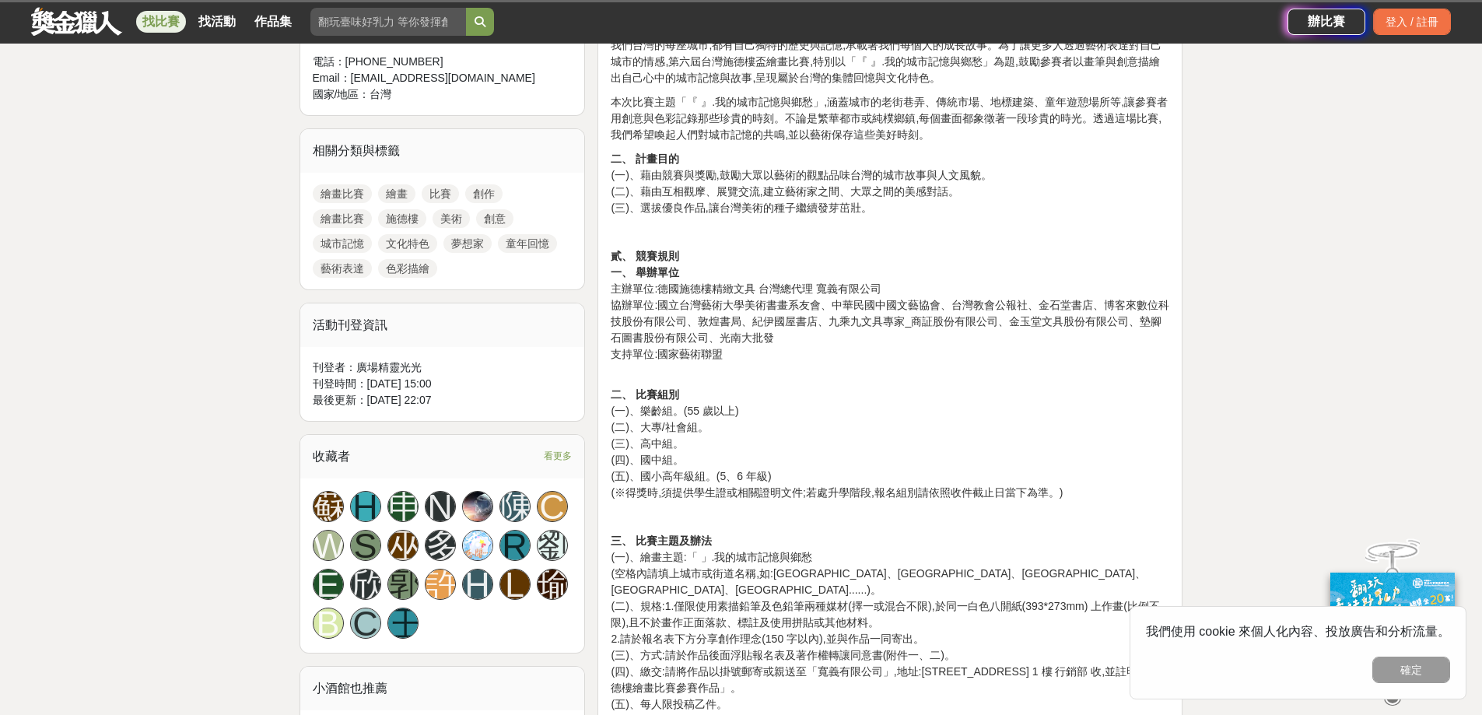
scroll to position [778, 0]
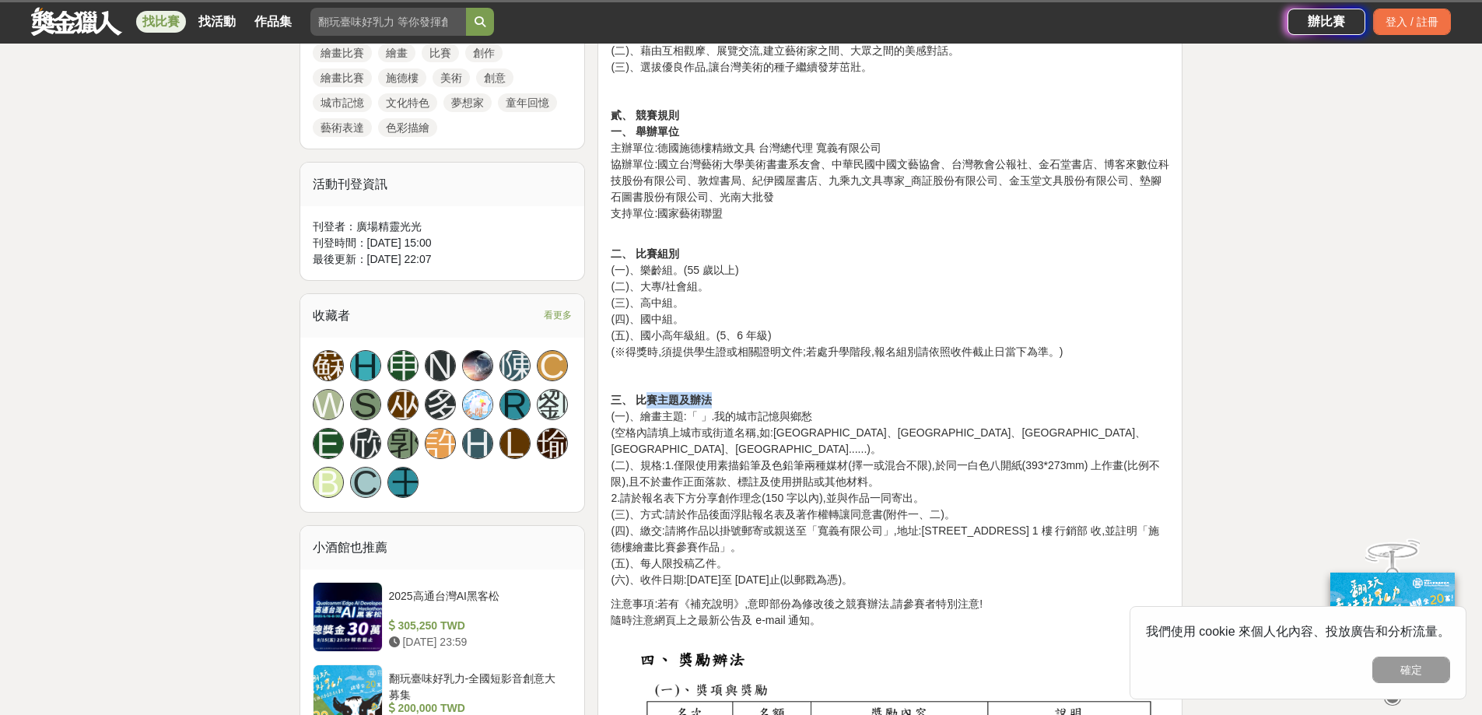
drag, startPoint x: 643, startPoint y: 401, endPoint x: 741, endPoint y: 405, distance: 98.1
click at [741, 405] on p "三、 比賽主題及辦法 (一)、繪畫主題:「 」.我的城市記憶與鄉愁 (空格內請填上城市或街道名稱,如:[GEOGRAPHIC_DATA]、[GEOGRAPHI…" at bounding box center [890, 490] width 559 height 196
click at [782, 438] on p "三、 比賽主題及辦法 (一)、繪畫主題:「 」.我的城市記憶與鄉愁 (空格內請填上城市或街道名稱,如:[GEOGRAPHIC_DATA]、[GEOGRAPHI…" at bounding box center [890, 490] width 559 height 196
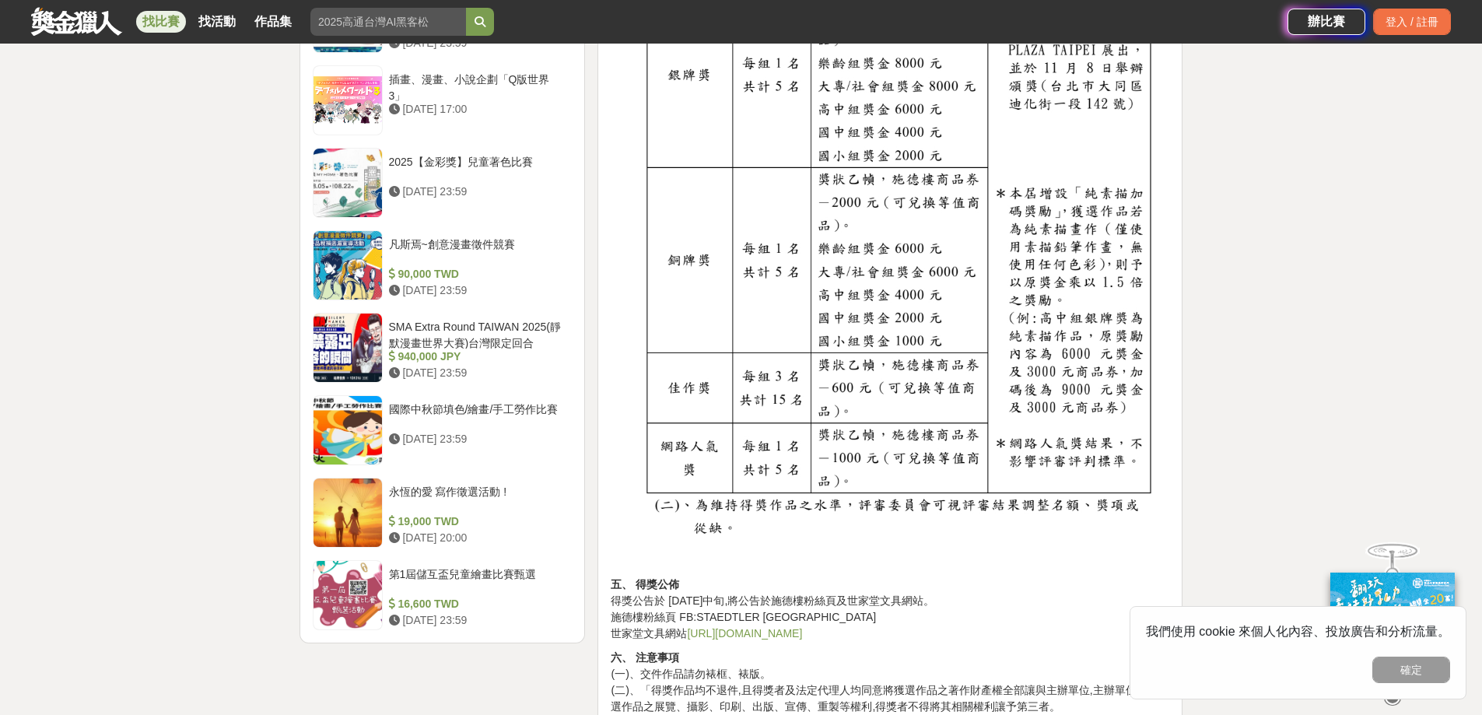
scroll to position [1790, 0]
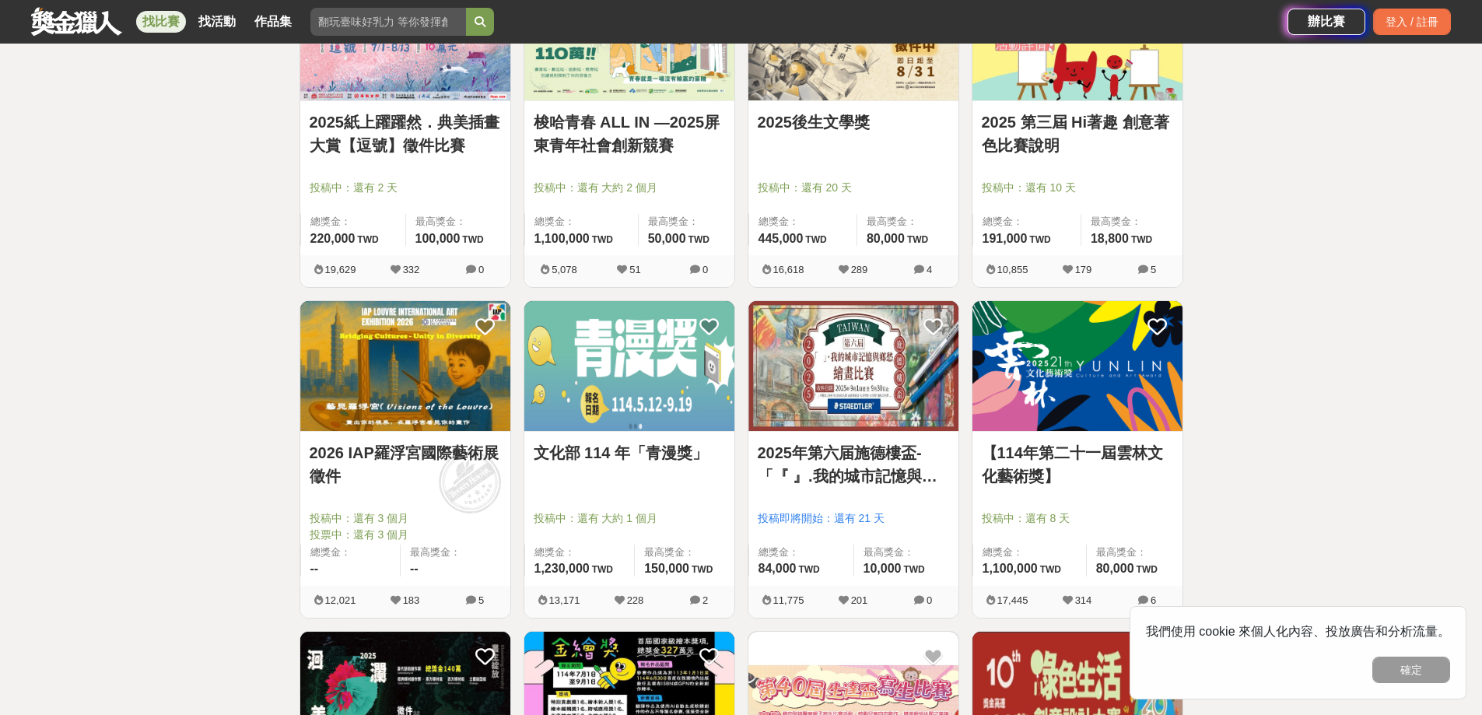
scroll to position [1089, 0]
